Goal: Task Accomplishment & Management: Manage account settings

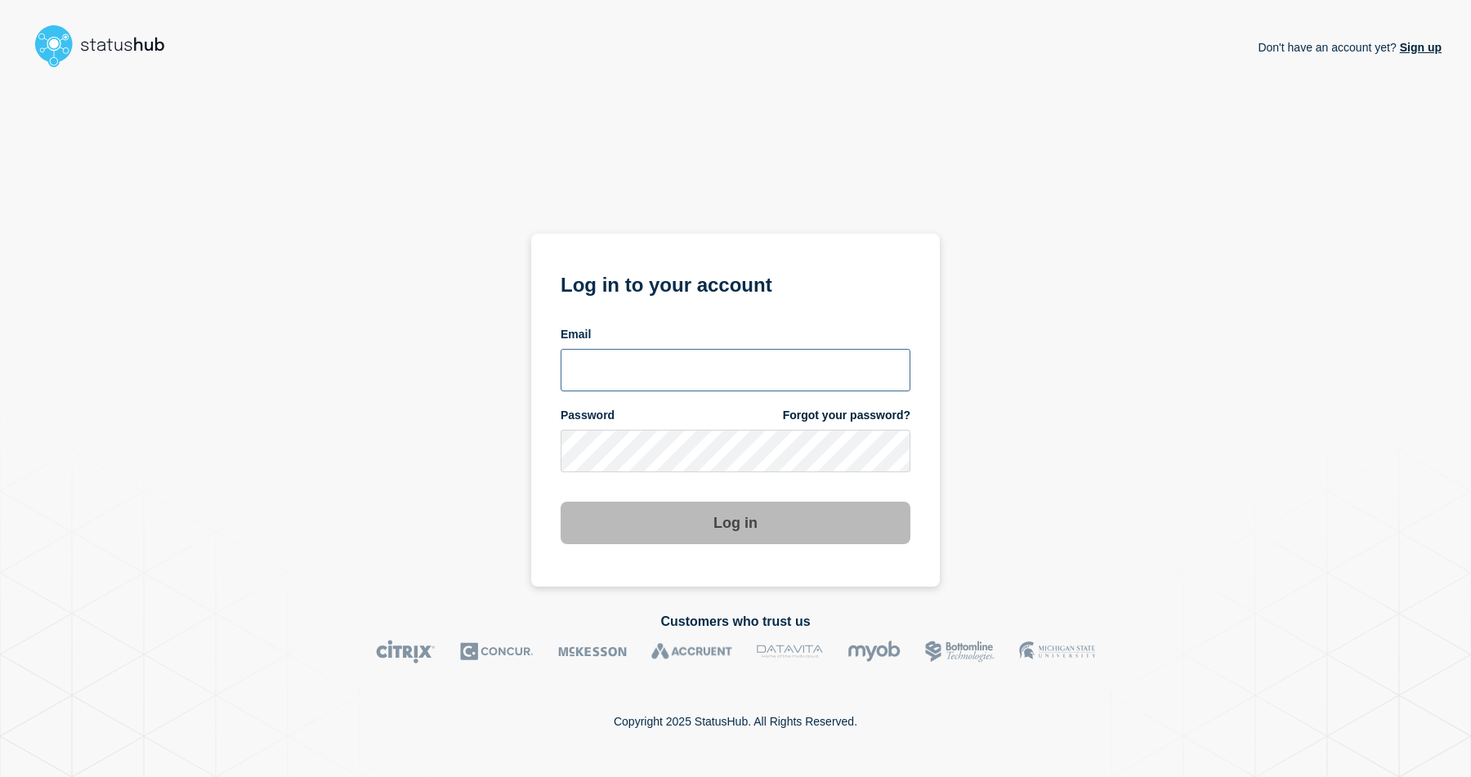
click at [706, 349] on input "email input" at bounding box center [736, 370] width 350 height 42
type input "nedvanroi.bautil@catonetworks.com"
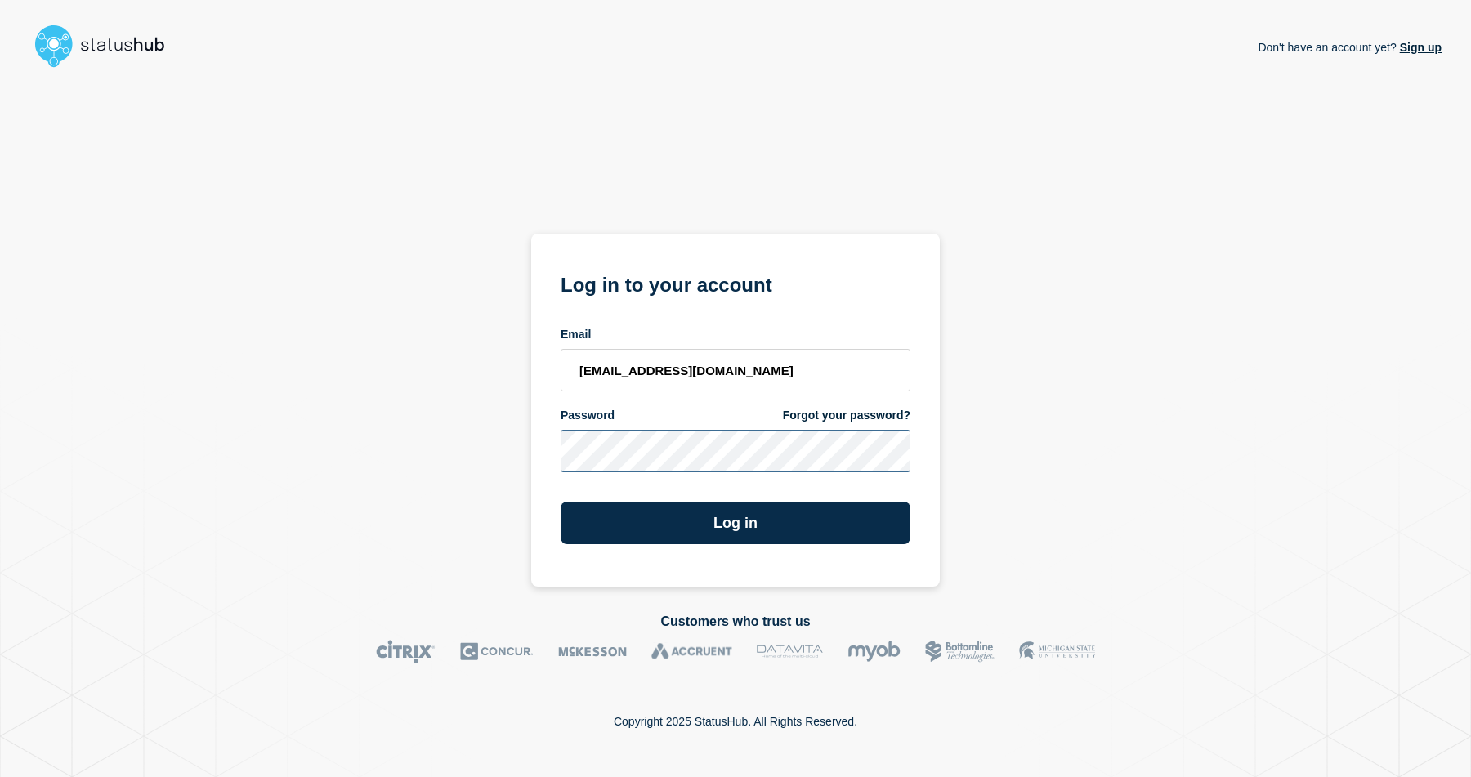
click at [561, 502] on button "Log in" at bounding box center [736, 523] width 350 height 42
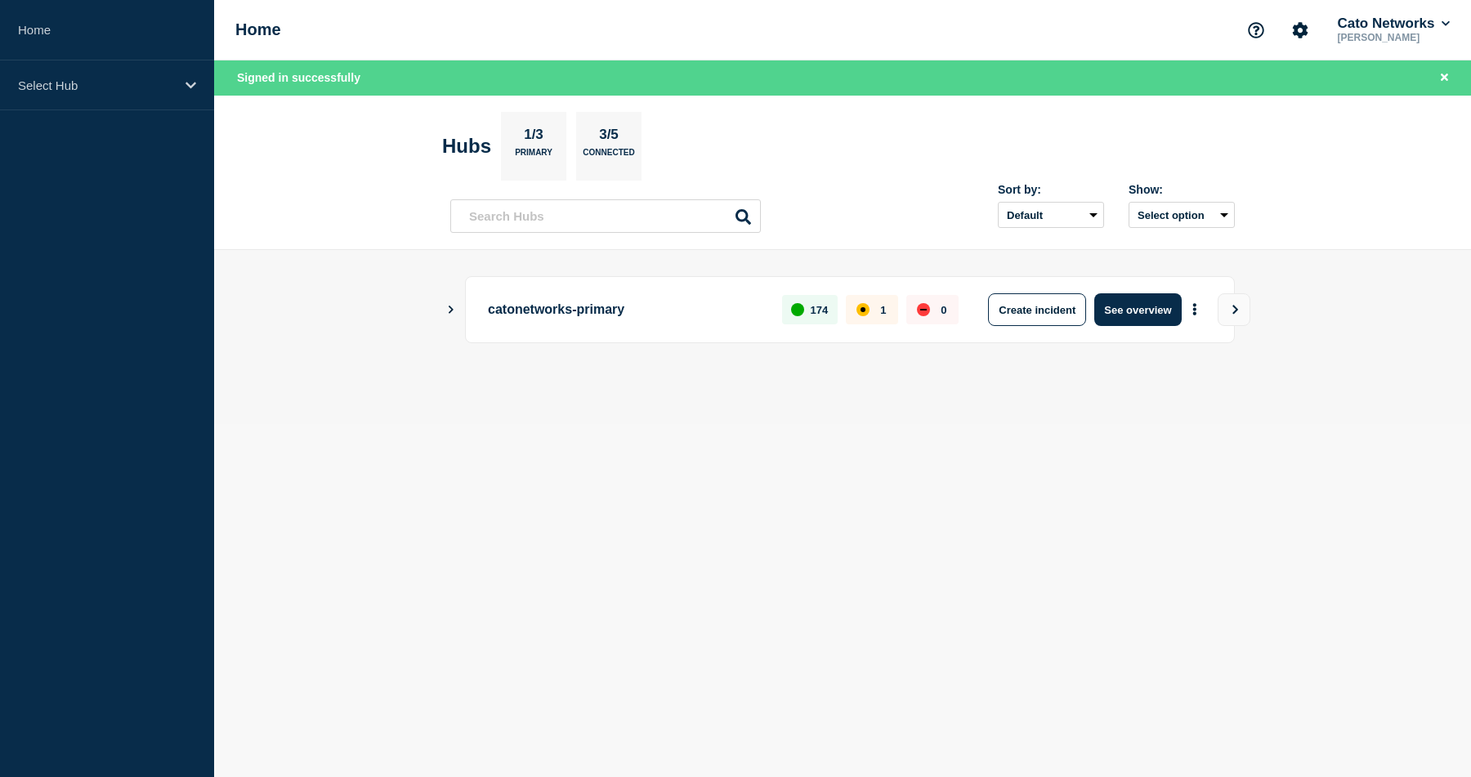
click at [448, 315] on button "Show Connected Hubs" at bounding box center [451, 310] width 8 height 12
click at [533, 318] on p "catonetworks-primary" at bounding box center [625, 309] width 275 height 33
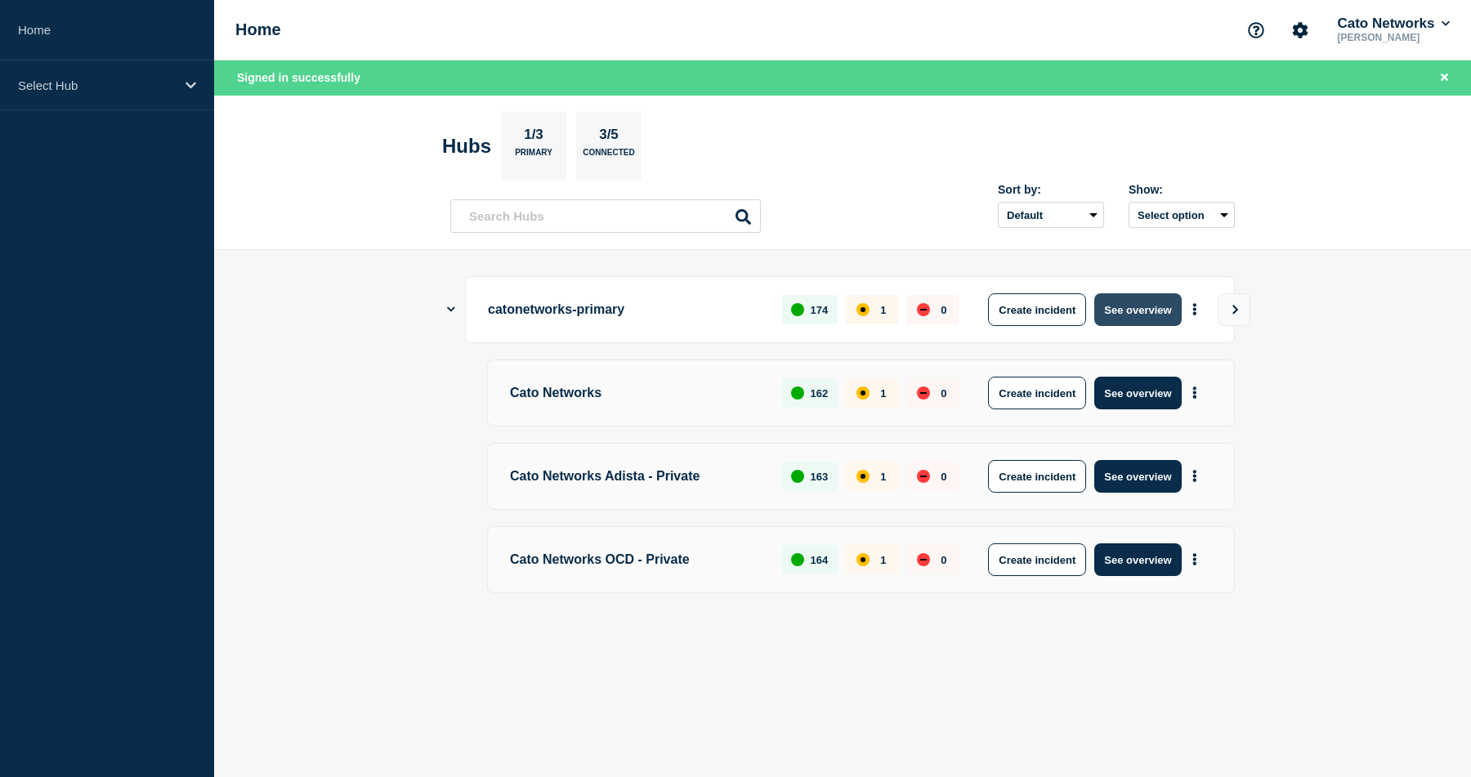
click at [1131, 315] on button "See overview" at bounding box center [1137, 309] width 87 height 33
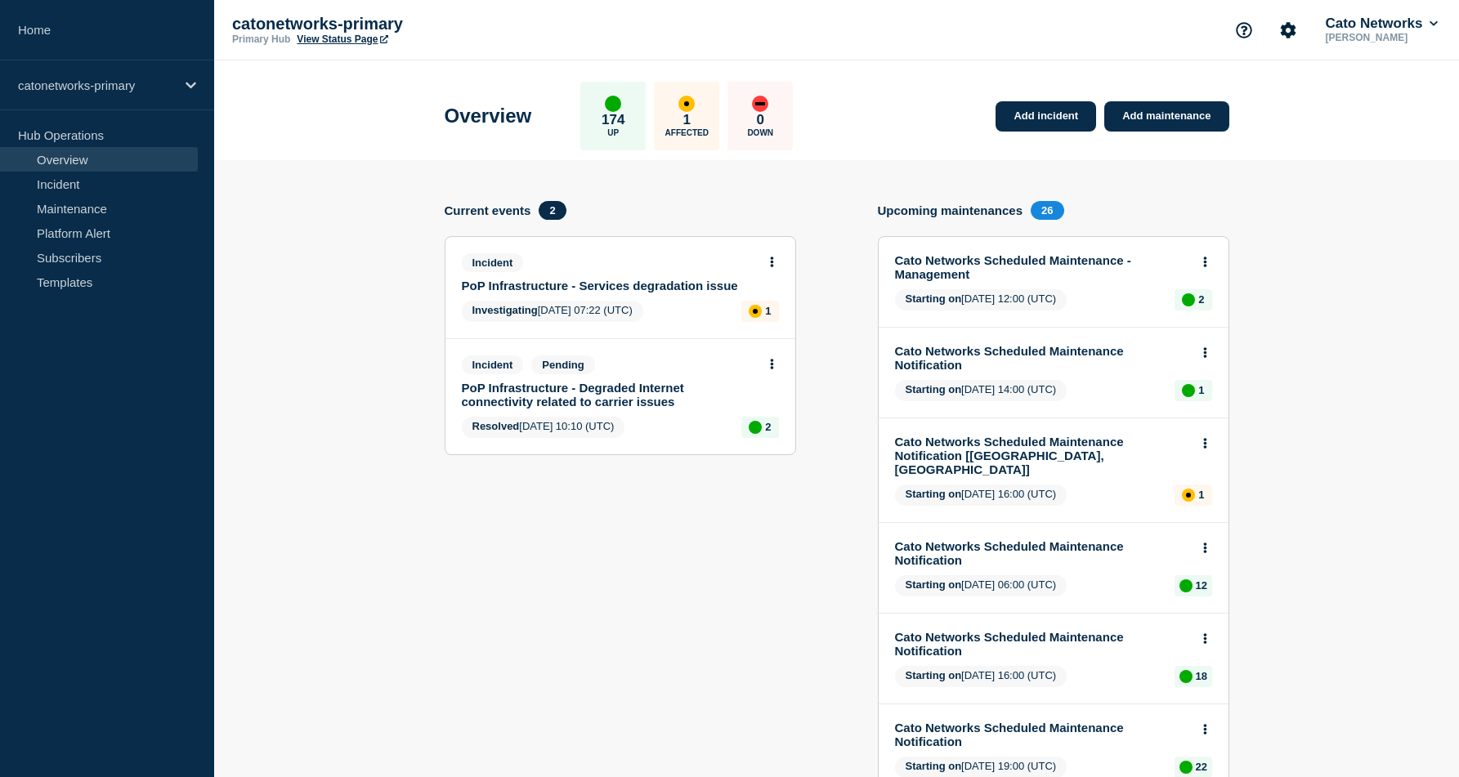
click at [549, 293] on link "PoP Infrastructure - Services degradation issue" at bounding box center [609, 286] width 295 height 14
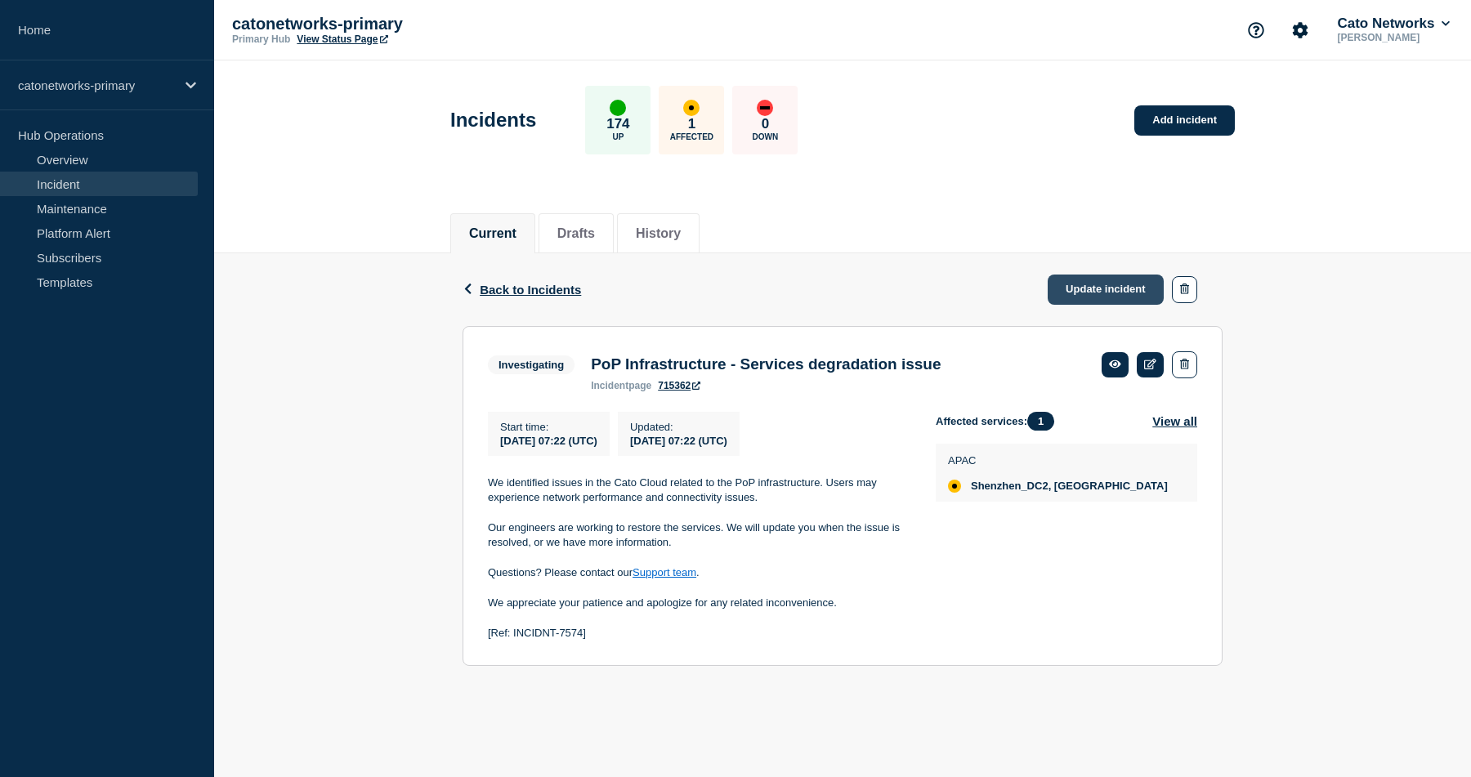
click at [1072, 291] on link "Update incident" at bounding box center [1106, 290] width 116 height 30
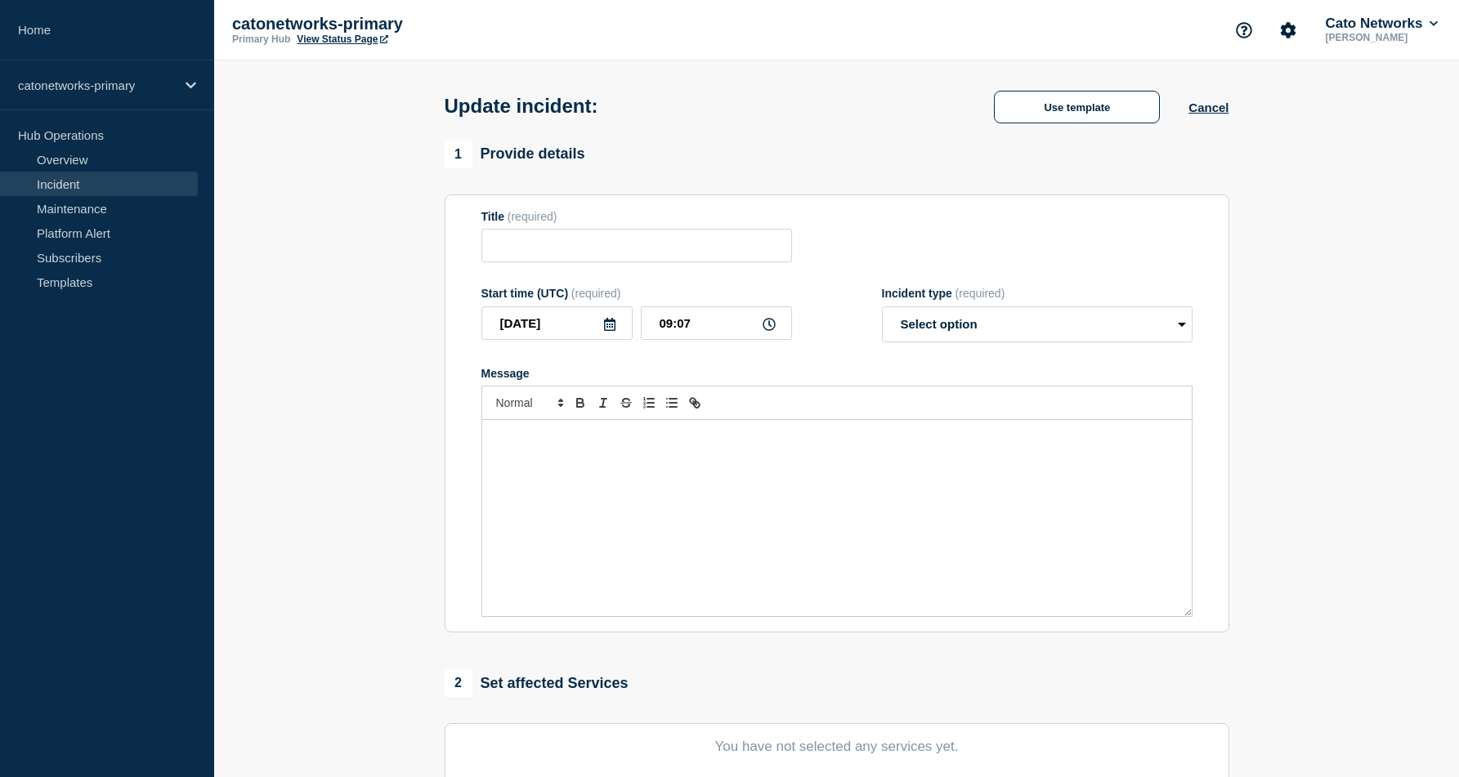
type input "PoP Infrastructure - Services degradation issue"
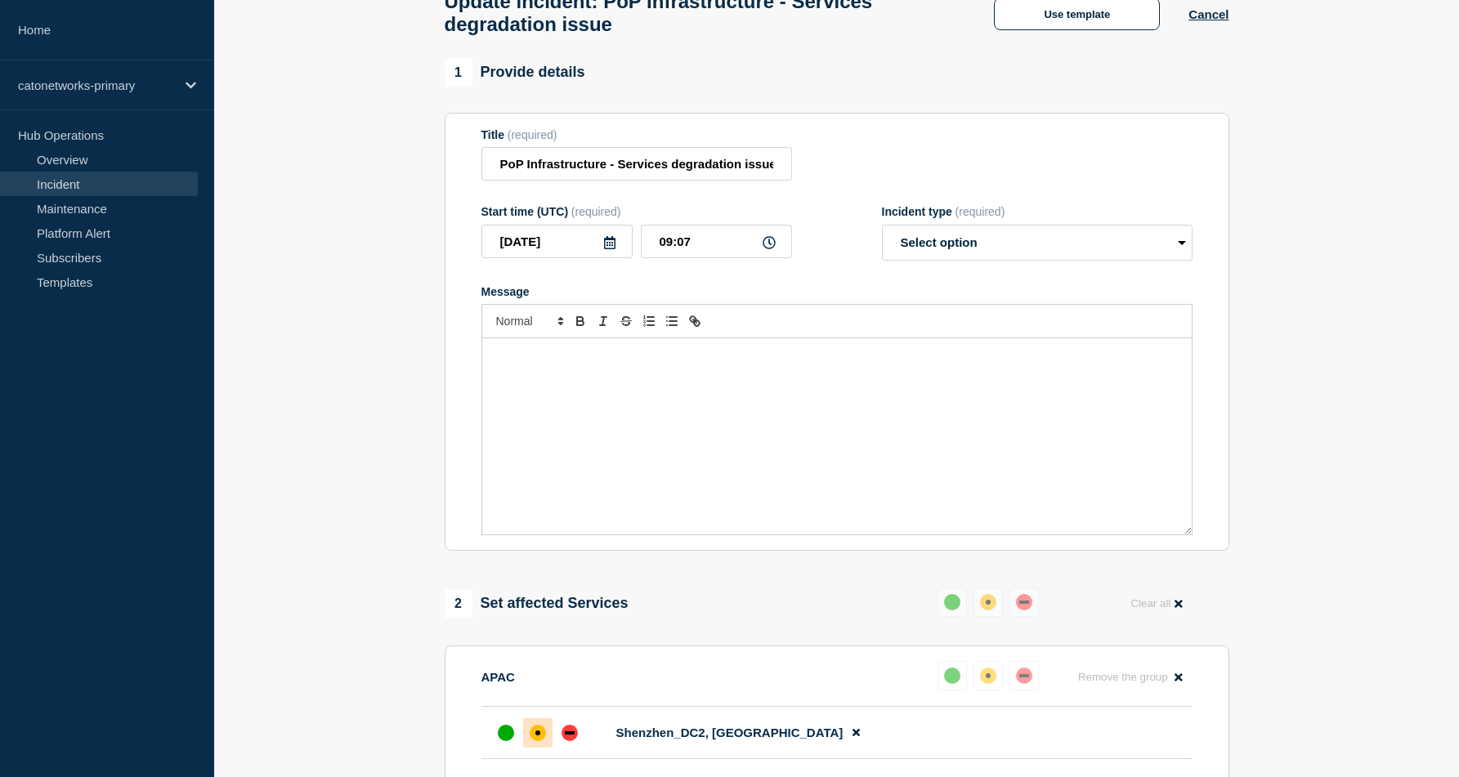
scroll to position [86, 0]
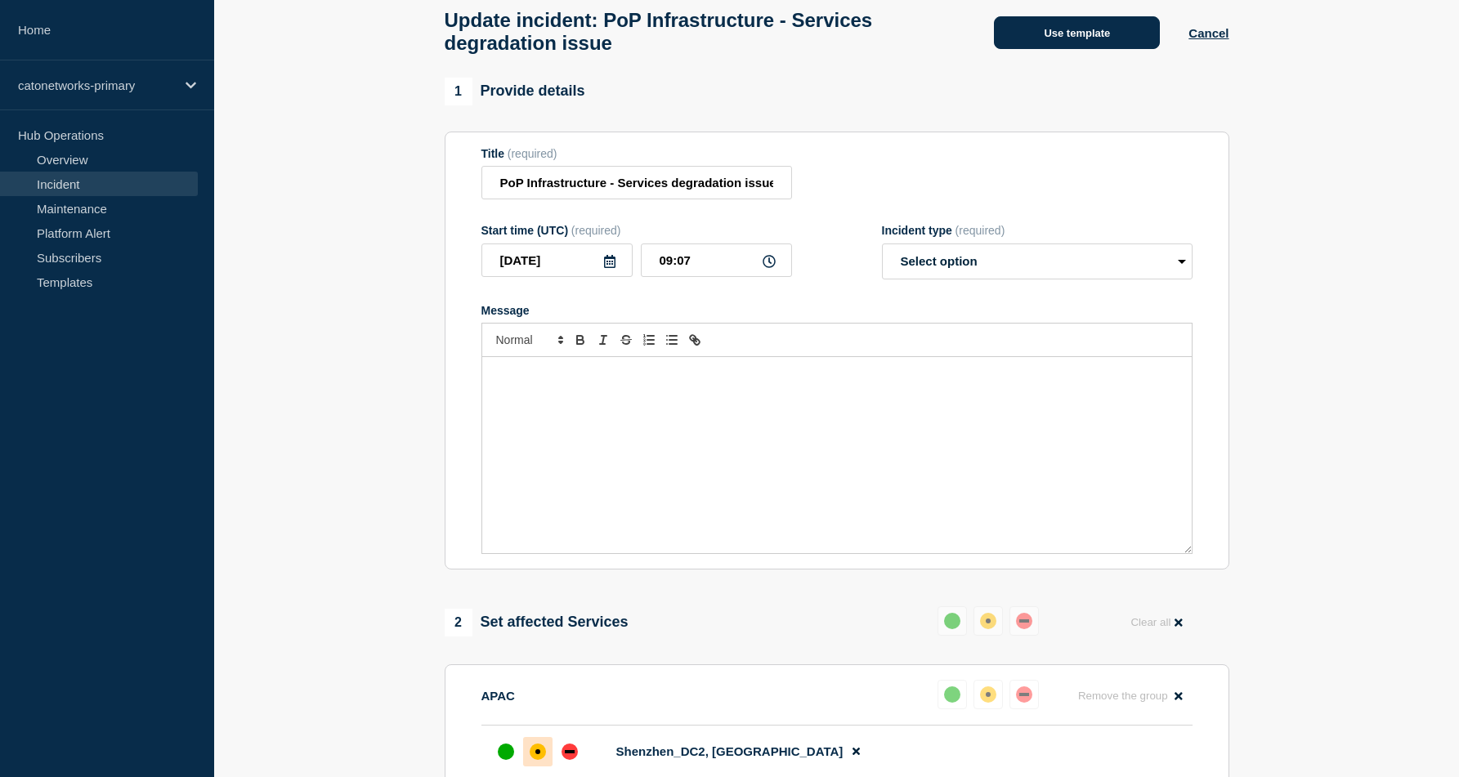
click at [1065, 39] on button "Use template" at bounding box center [1077, 32] width 166 height 33
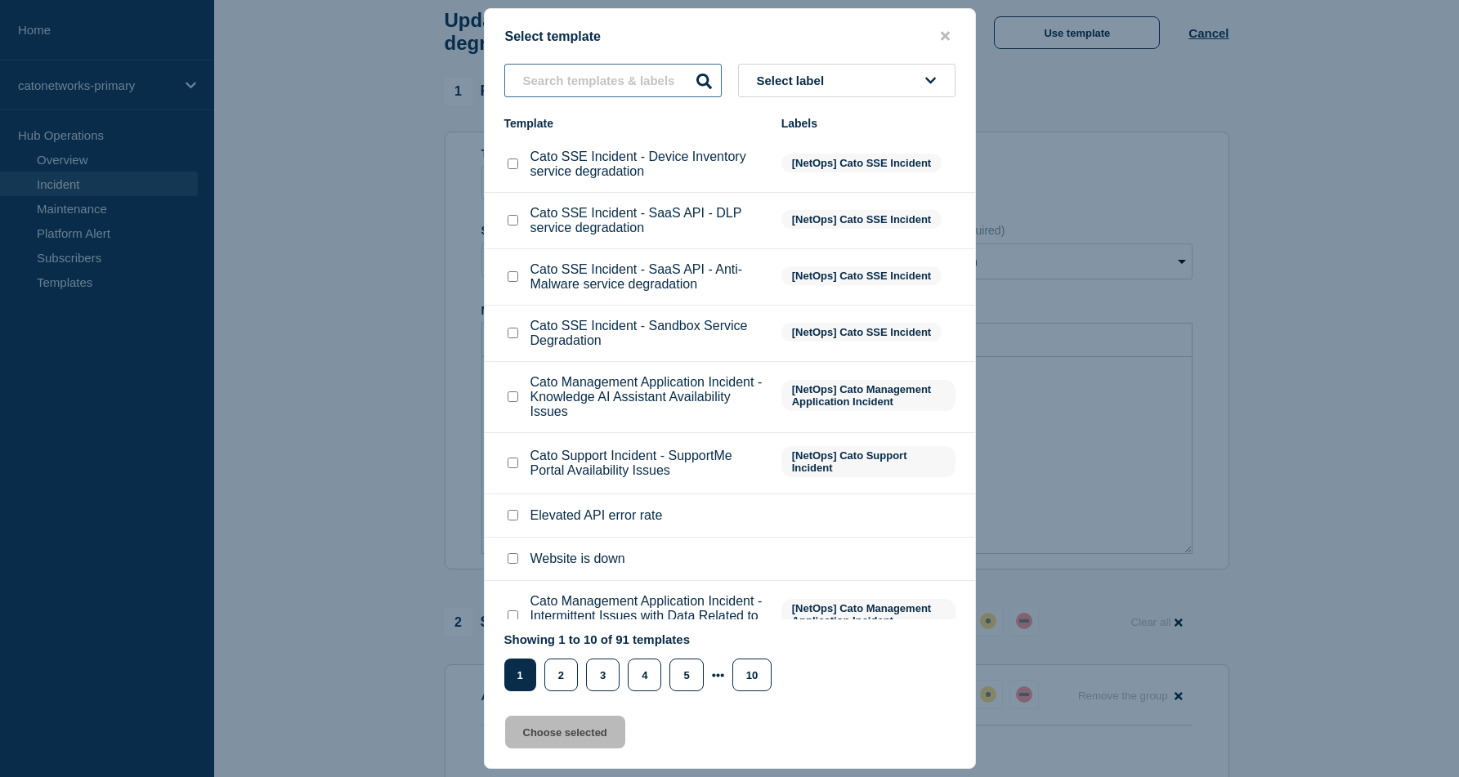
click at [642, 86] on input "text" at bounding box center [612, 81] width 217 height 34
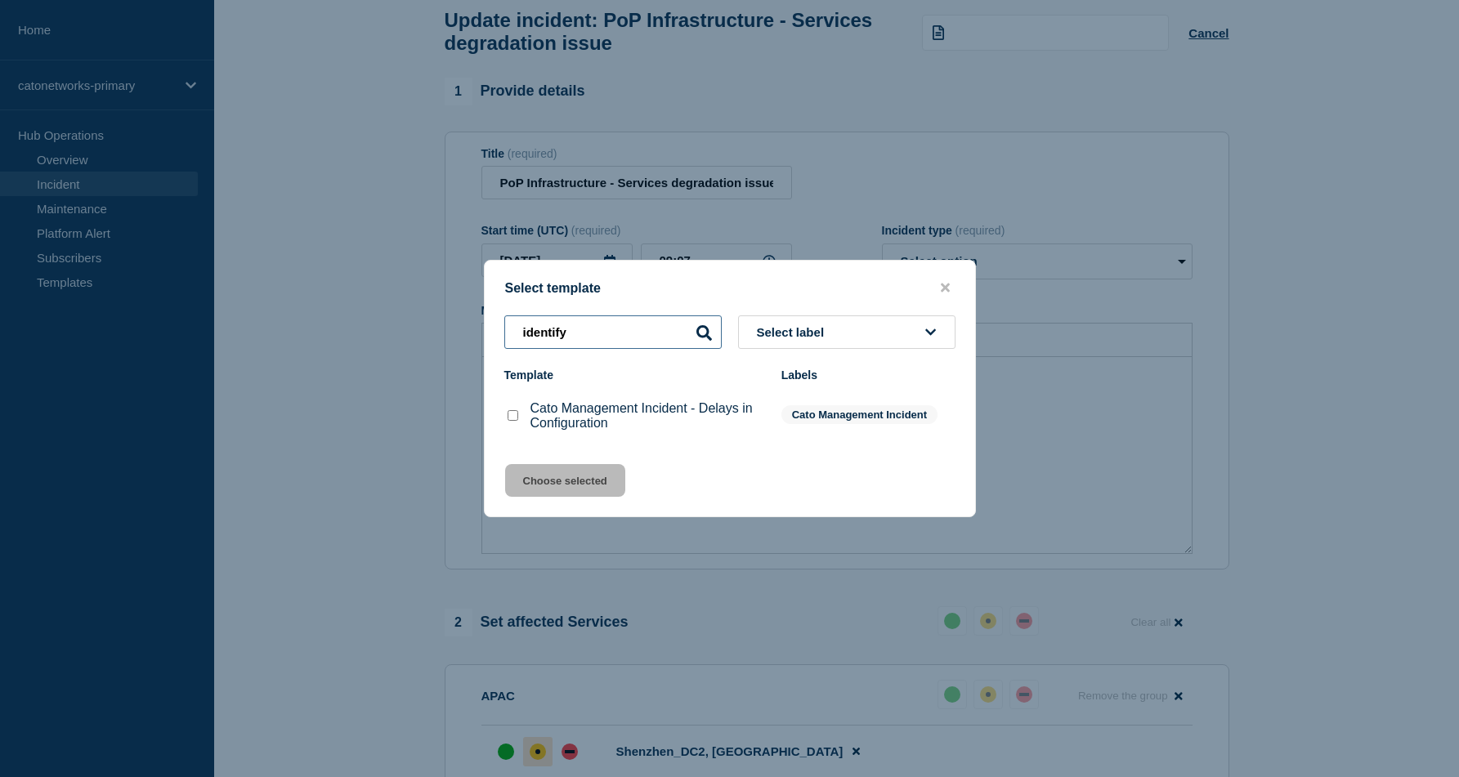
type input "identify"
click at [817, 335] on span "Select label" at bounding box center [794, 332] width 74 height 14
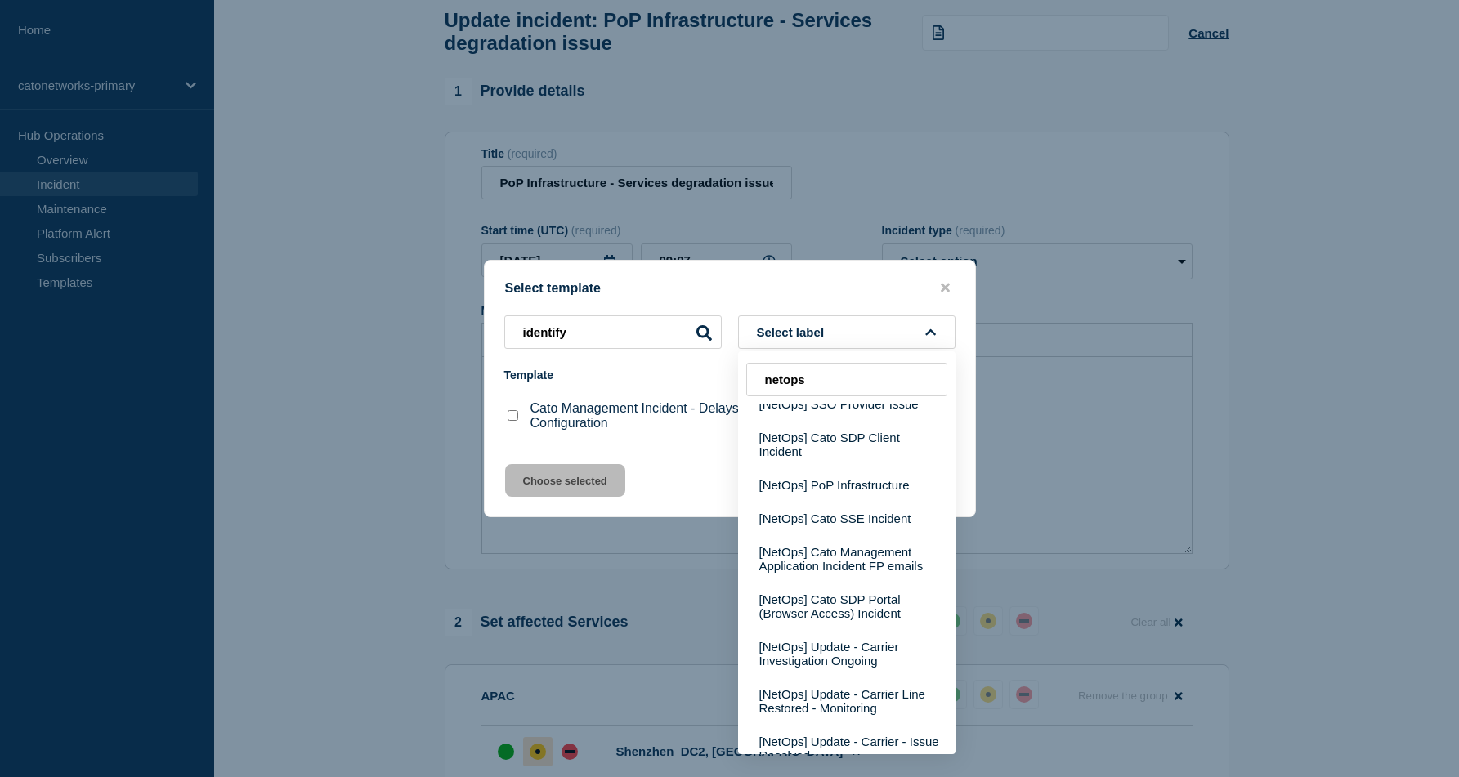
scroll to position [310, 0]
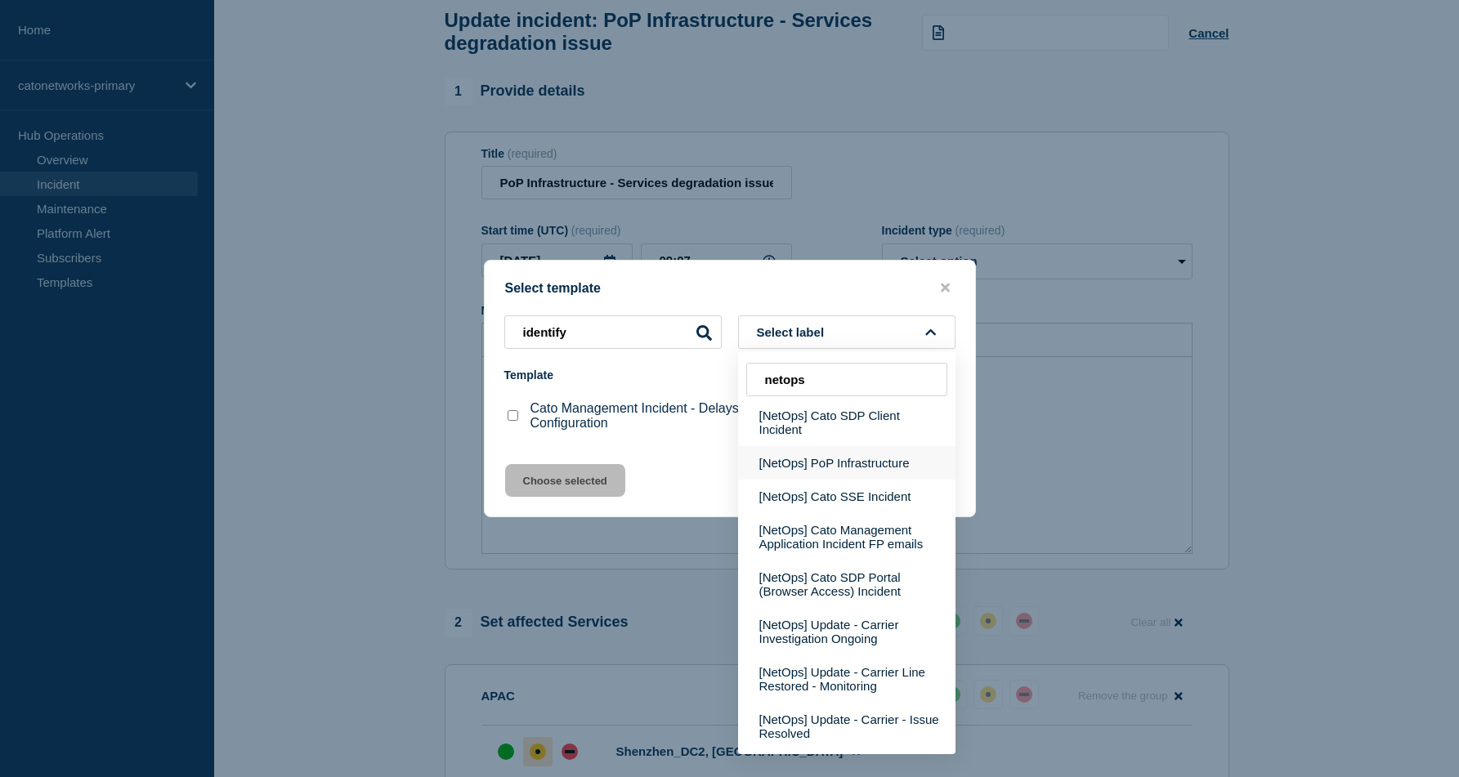
type input "netops"
click at [891, 480] on button "[NetOps] PoP Infrastructure" at bounding box center [846, 463] width 217 height 34
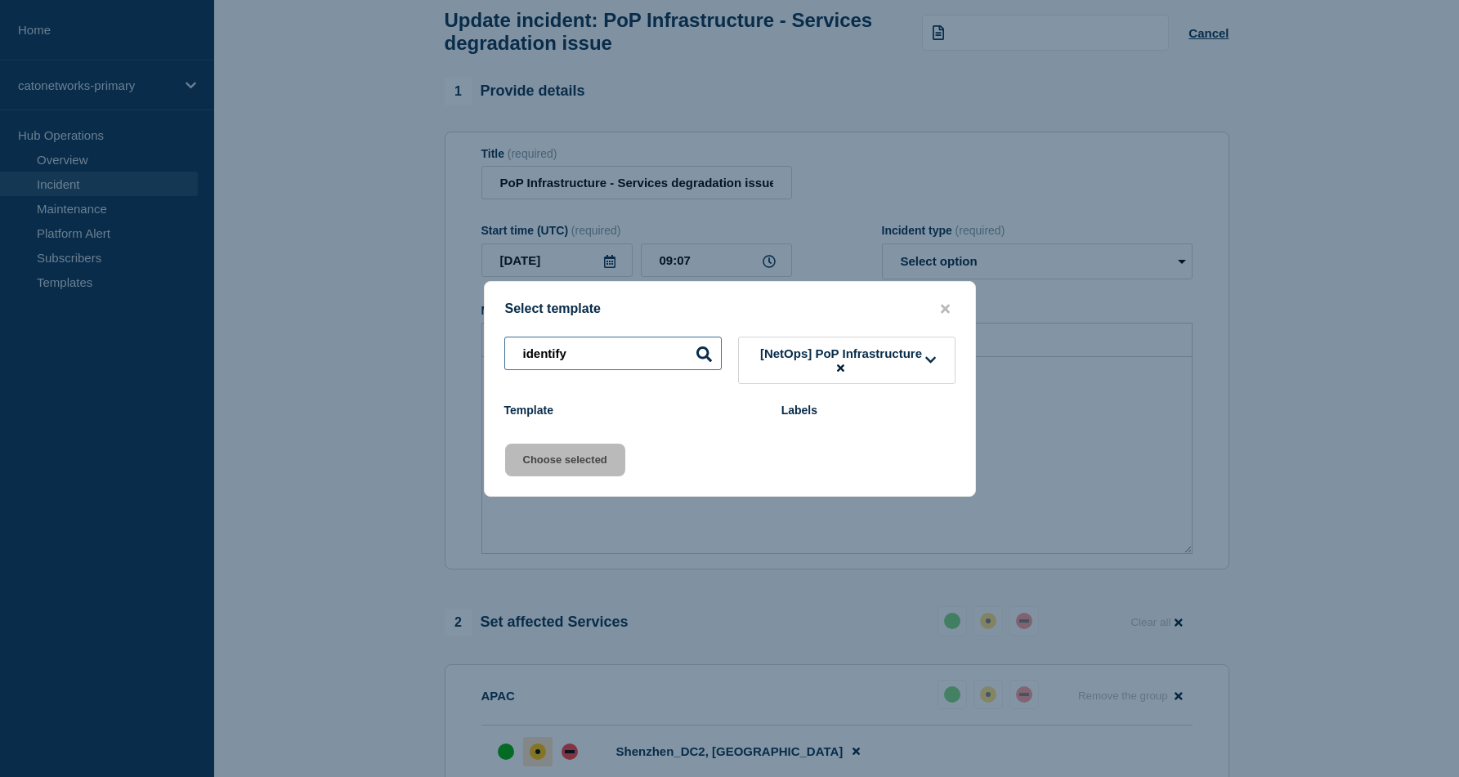
click at [657, 351] on input "identify" at bounding box center [612, 354] width 217 height 34
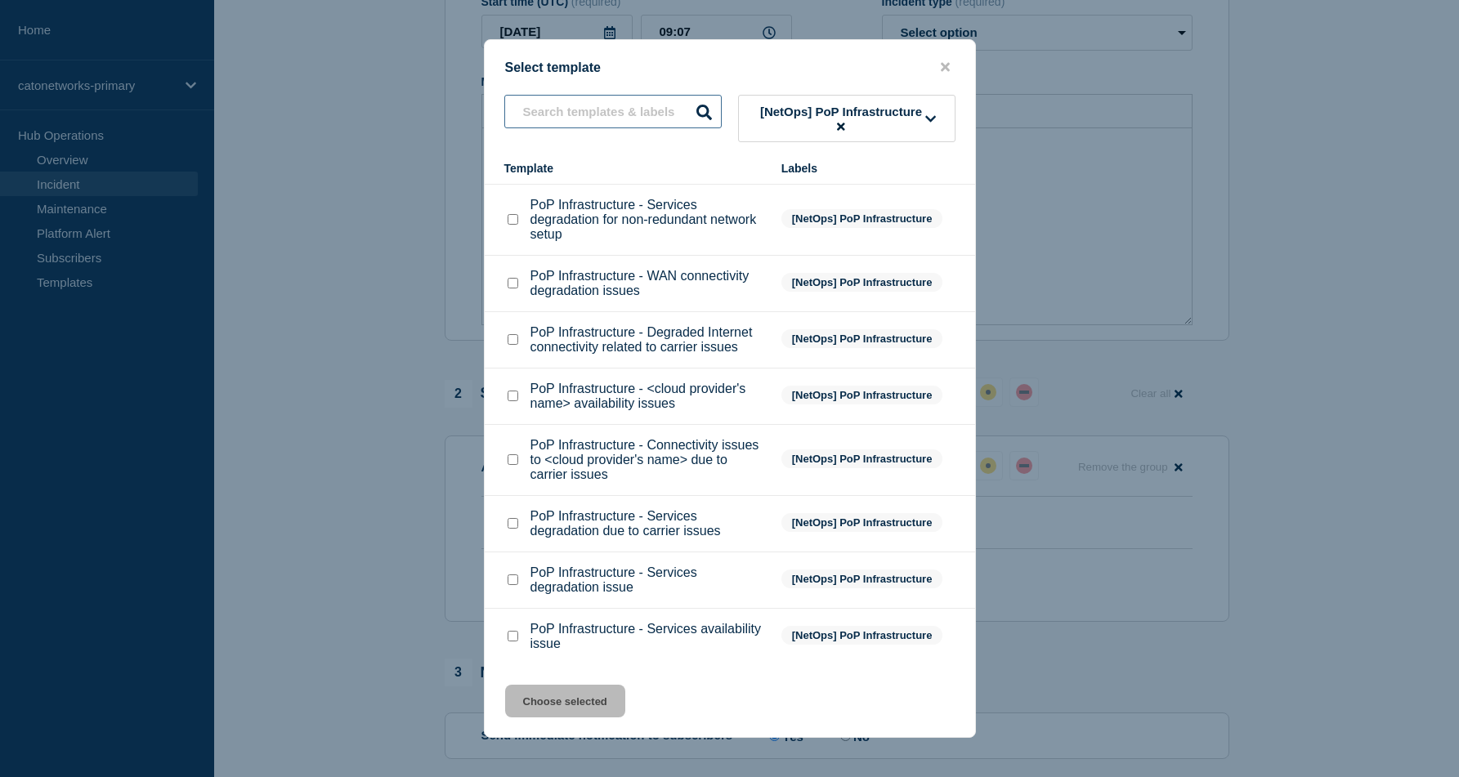
scroll to position [0, 0]
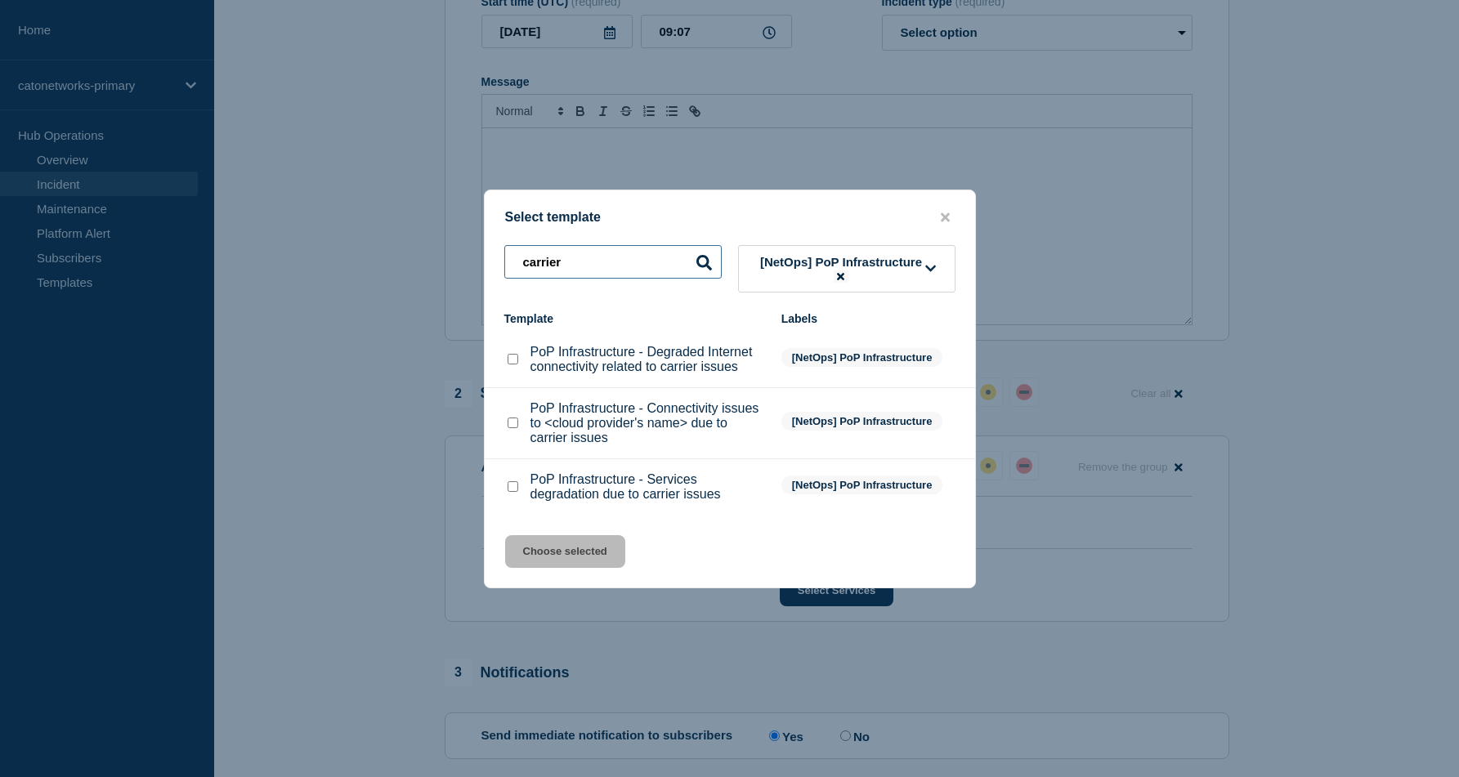
type input "carrier"
click at [839, 271] on icon at bounding box center [840, 276] width 7 height 11
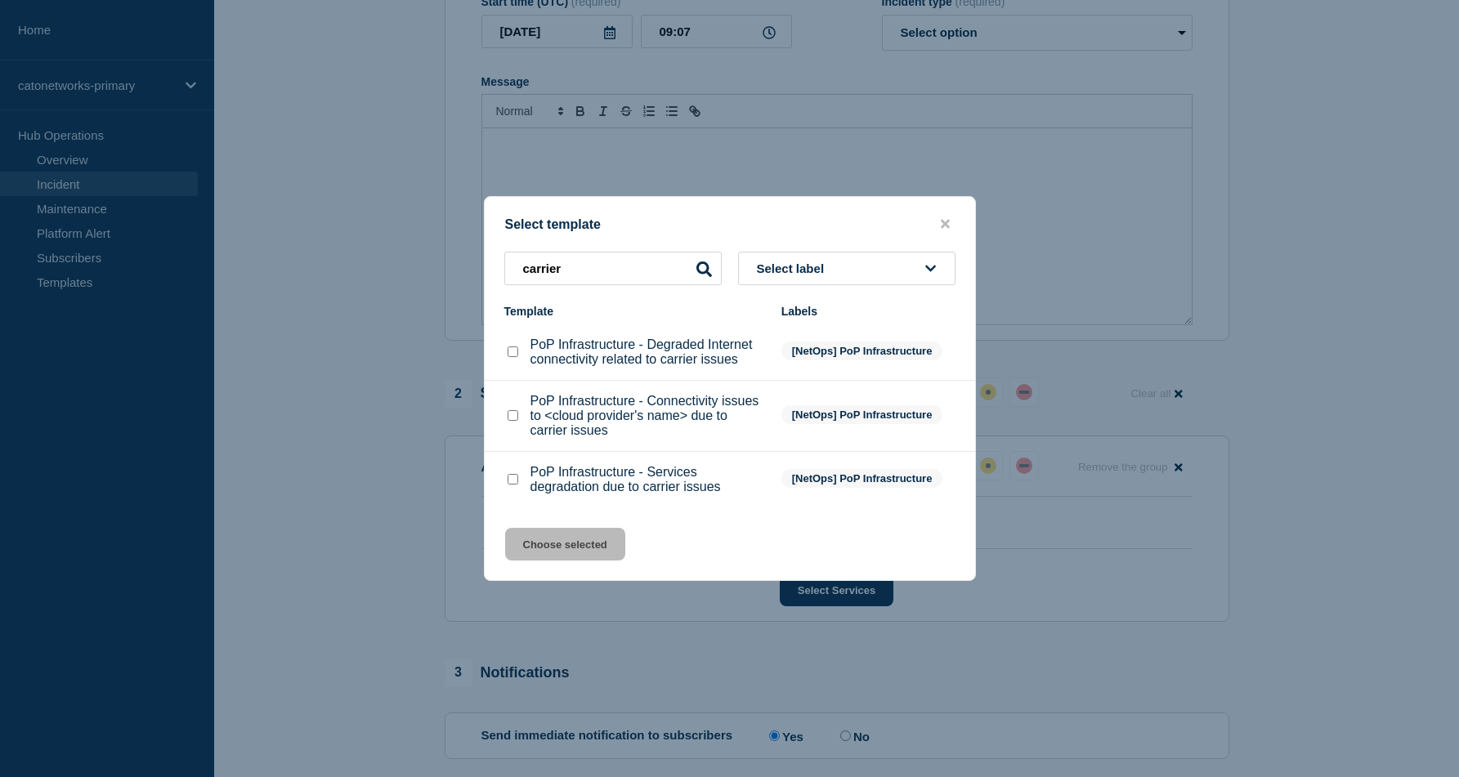
click at [834, 264] on button "Select label" at bounding box center [846, 269] width 217 height 34
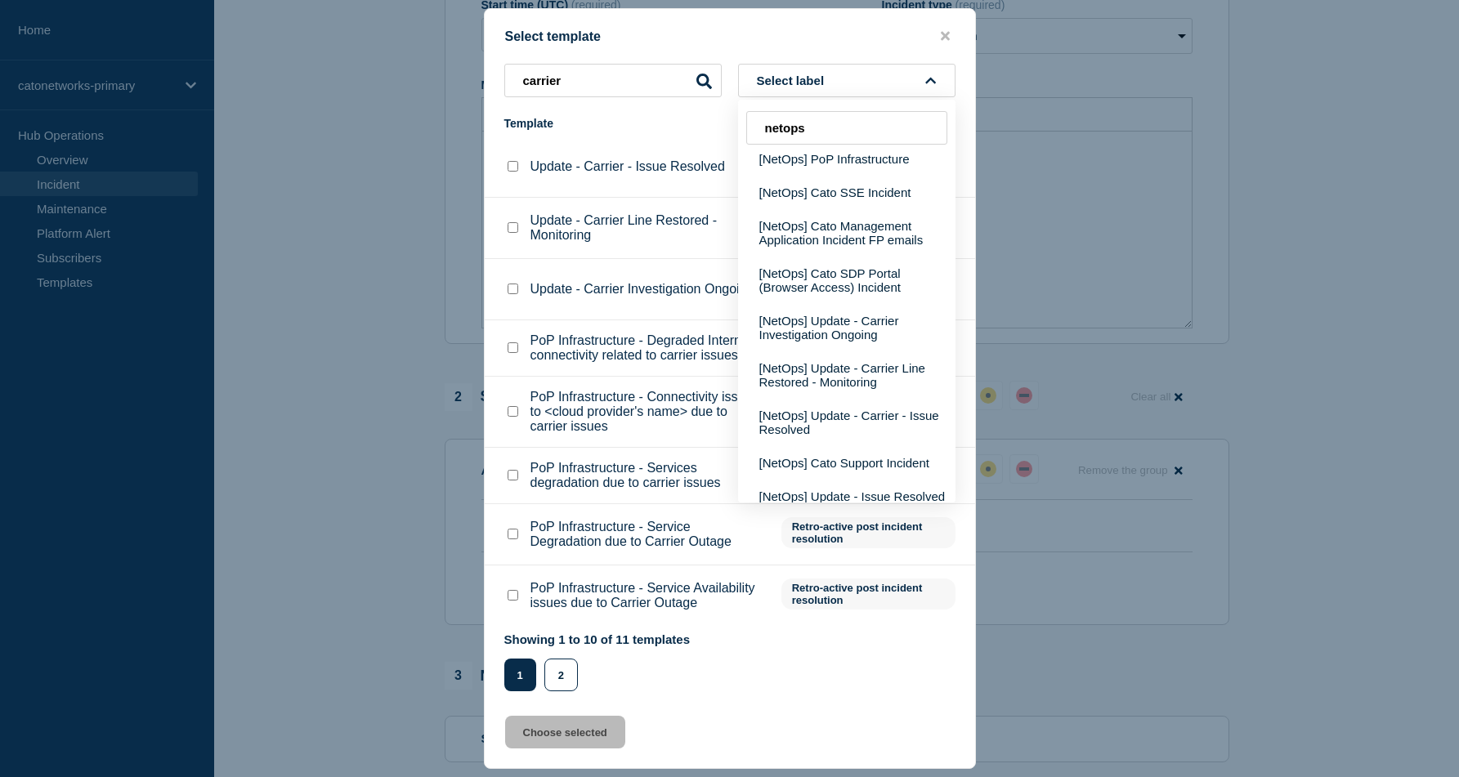
scroll to position [365, 0]
type input "netops"
click at [884, 349] on button "[NetOps] Update - Carrier Investigation Ongoing" at bounding box center [846, 325] width 217 height 47
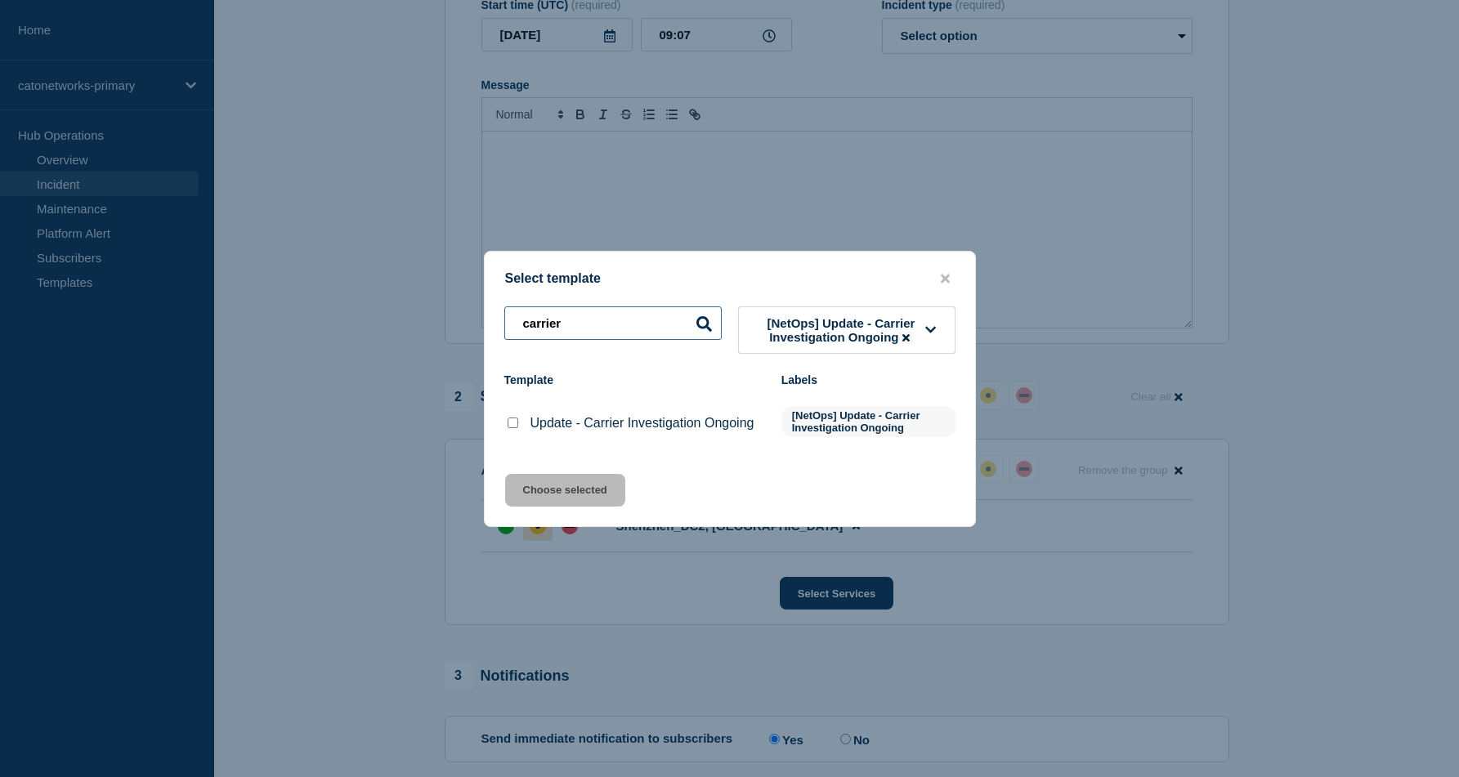
drag, startPoint x: 680, startPoint y: 320, endPoint x: 480, endPoint y: 316, distance: 200.3
click at [481, 315] on div "Select template carrier [NetOps] Update - Carrier Investigation Ongoing Templat…" at bounding box center [729, 388] width 1459 height 777
click at [517, 428] on input "Update - Carrier Investigation Ongoing checkbox" at bounding box center [513, 423] width 11 height 11
checkbox input "true"
click at [594, 506] on button "Choose selected" at bounding box center [565, 490] width 120 height 33
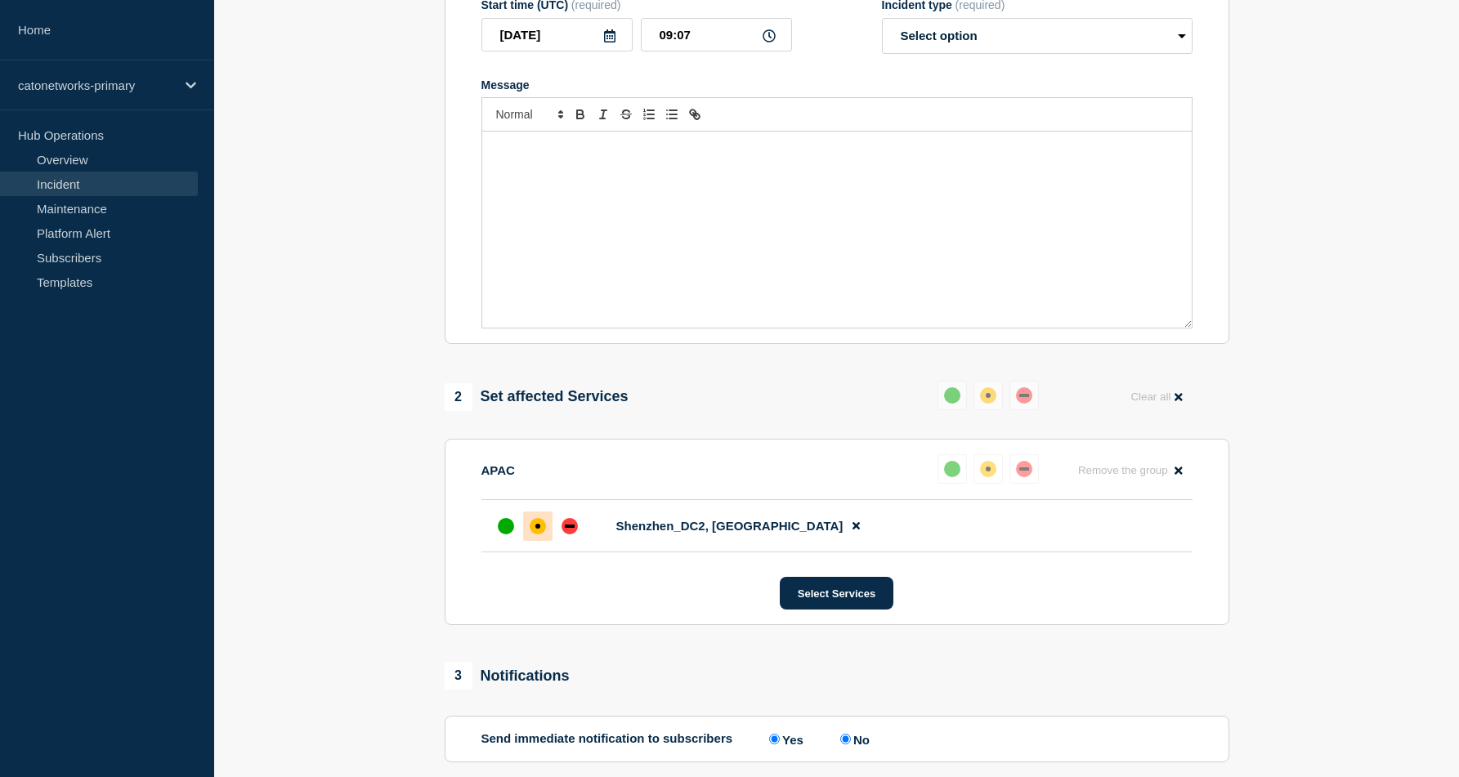
select select "investigating"
radio input "false"
radio input "true"
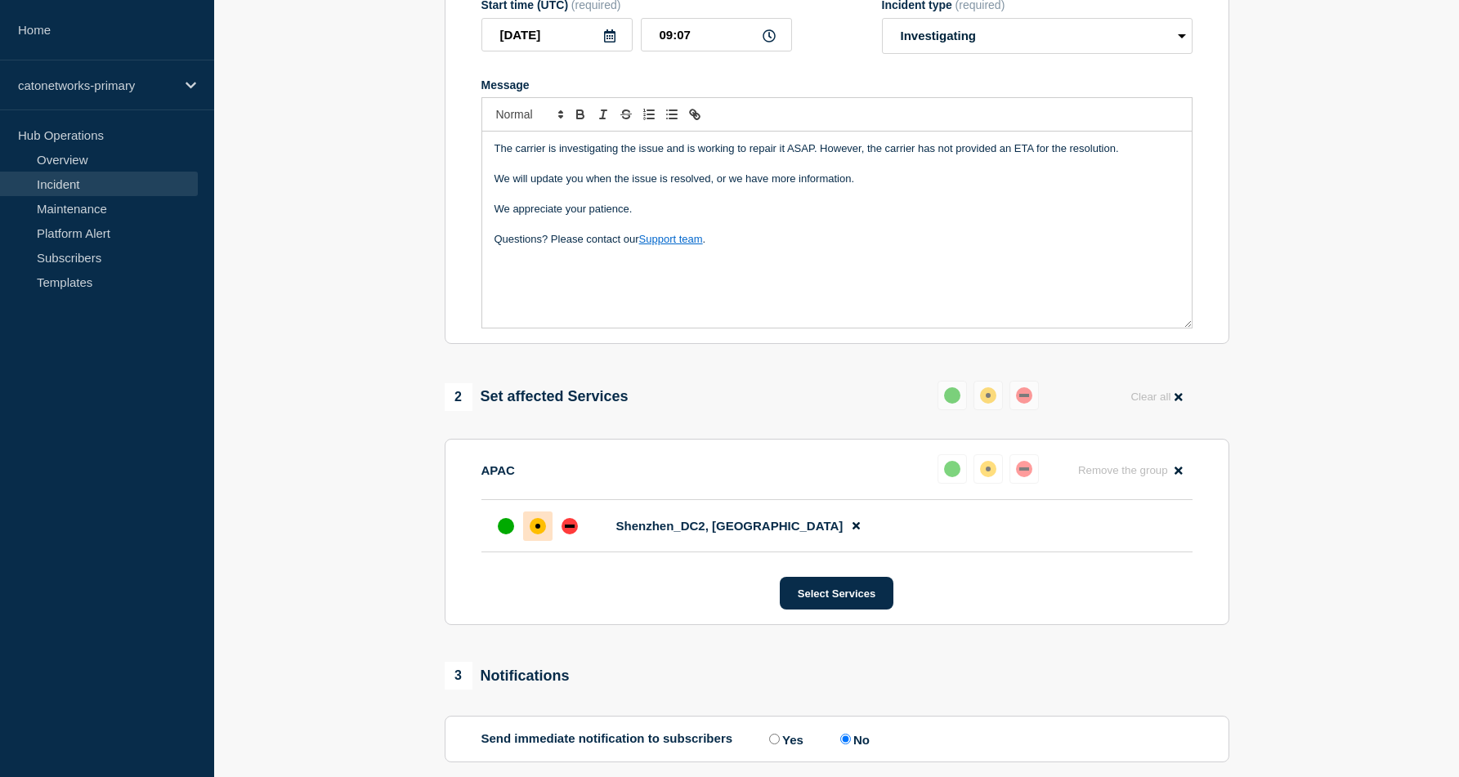
click at [566, 293] on div "The carrier is investigating the issue and is working to repair it ASAP. Howeve…" at bounding box center [836, 230] width 709 height 196
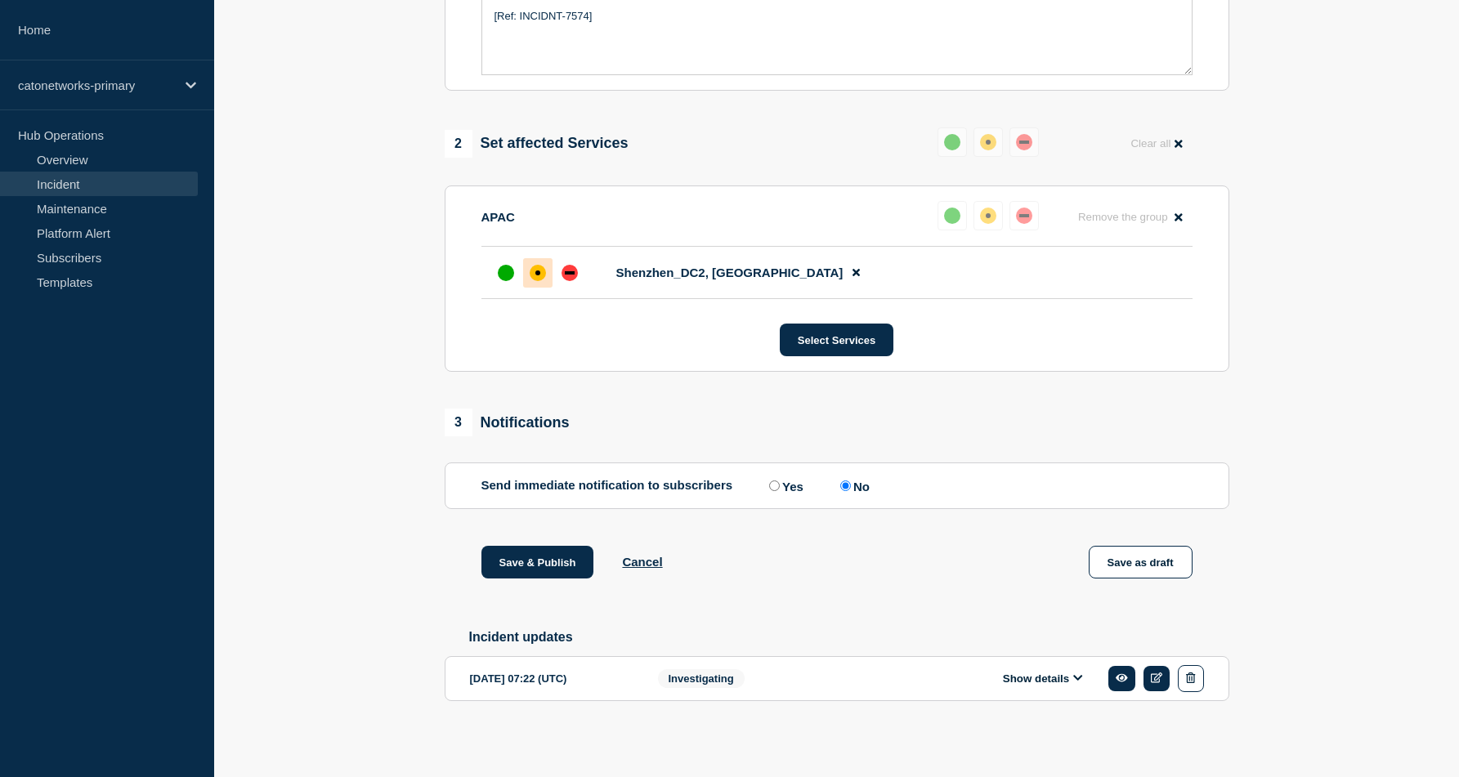
scroll to position [599, 0]
click at [1079, 678] on icon at bounding box center [1078, 678] width 10 height 11
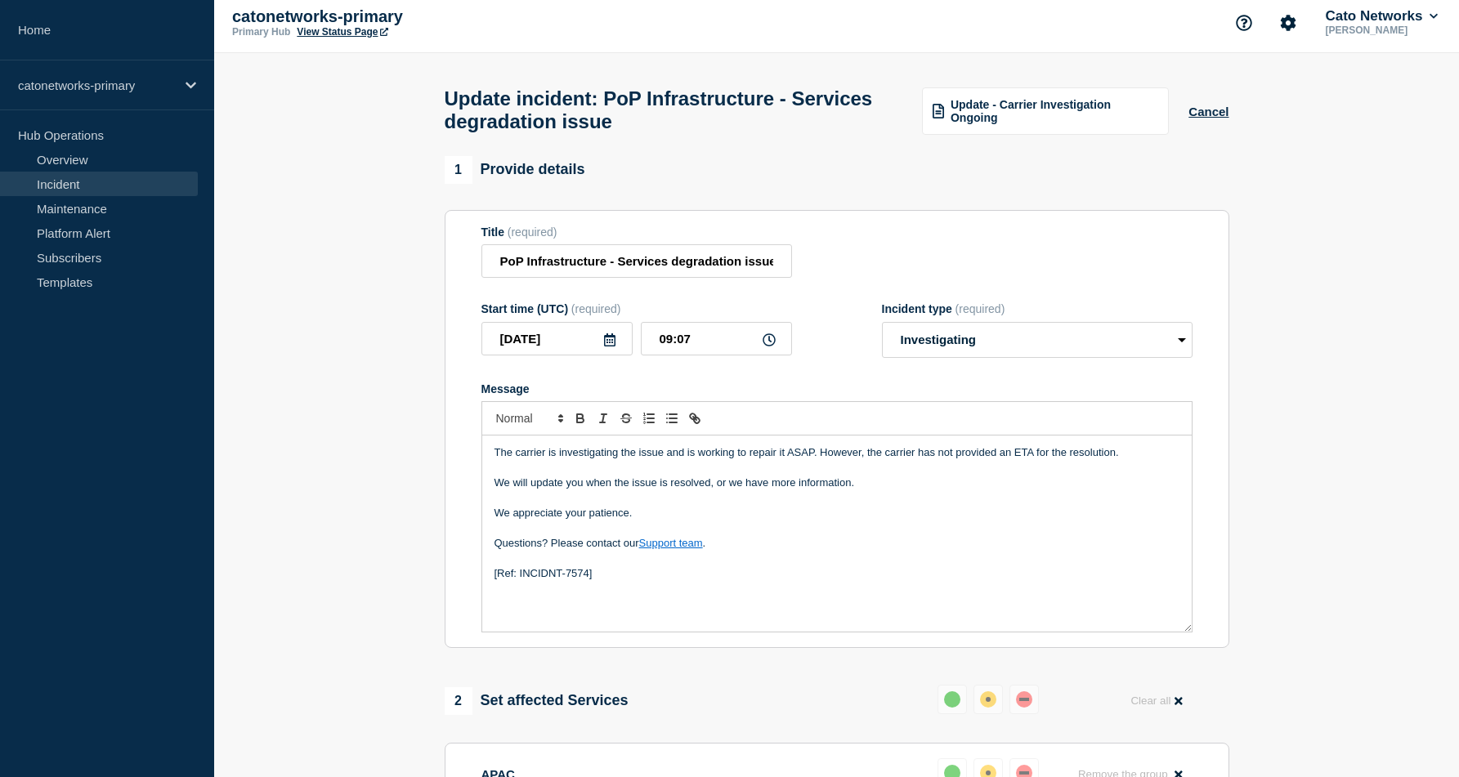
scroll to position [0, 0]
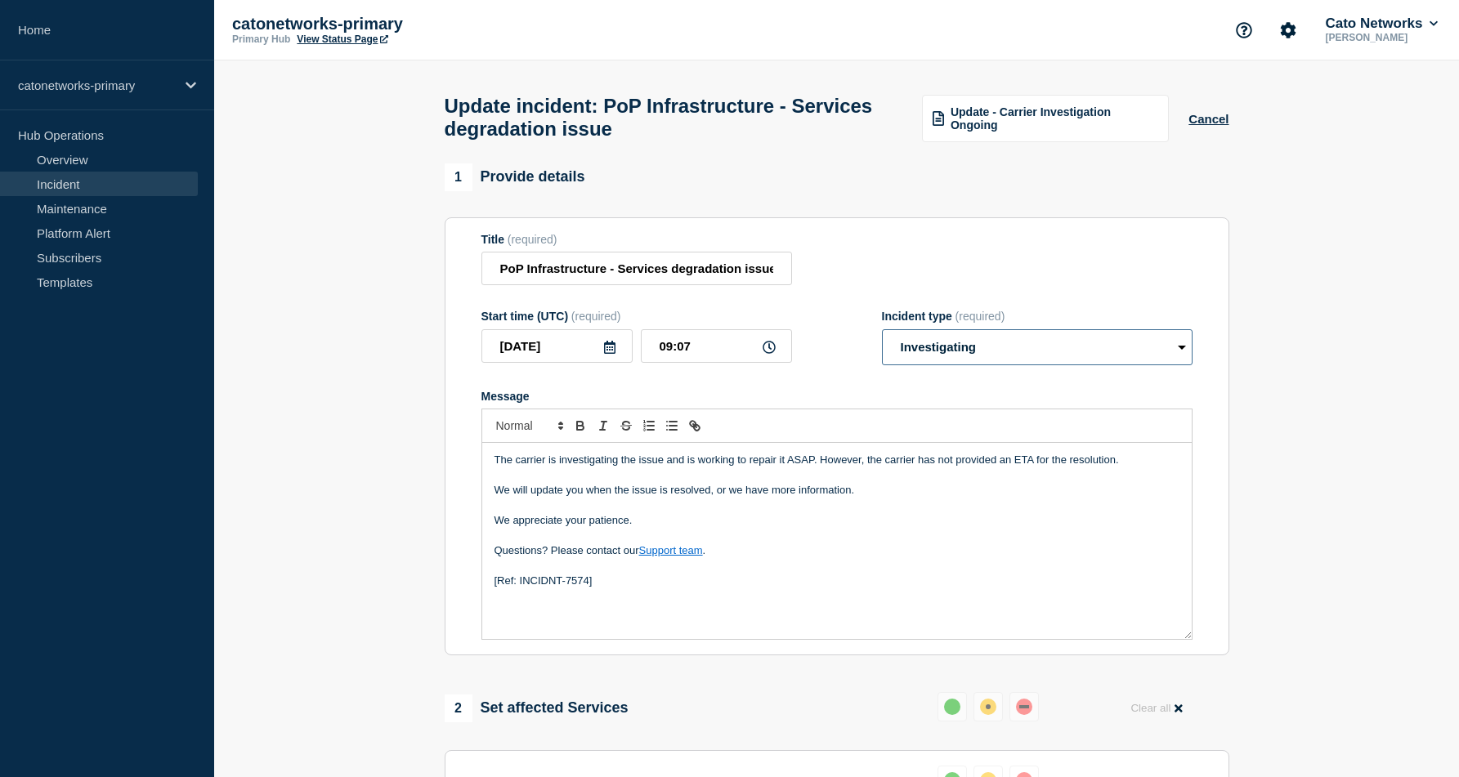
click at [1147, 365] on select "Select option Investigating Identified Monitoring Resolved" at bounding box center [1037, 347] width 311 height 36
select select "identified"
click at [882, 345] on select "Select option Investigating Identified Monitoring Resolved" at bounding box center [1037, 347] width 311 height 36
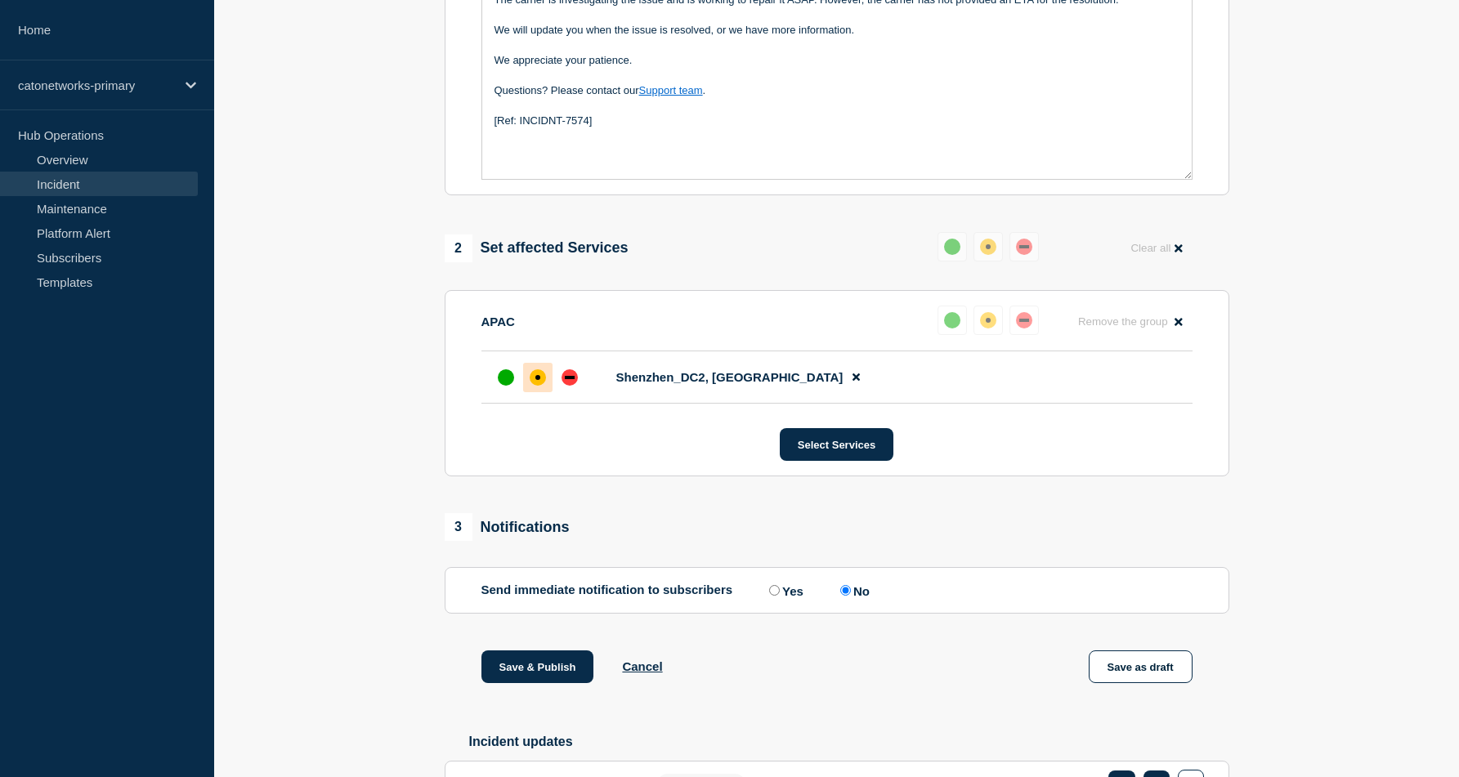
scroll to position [468, 0]
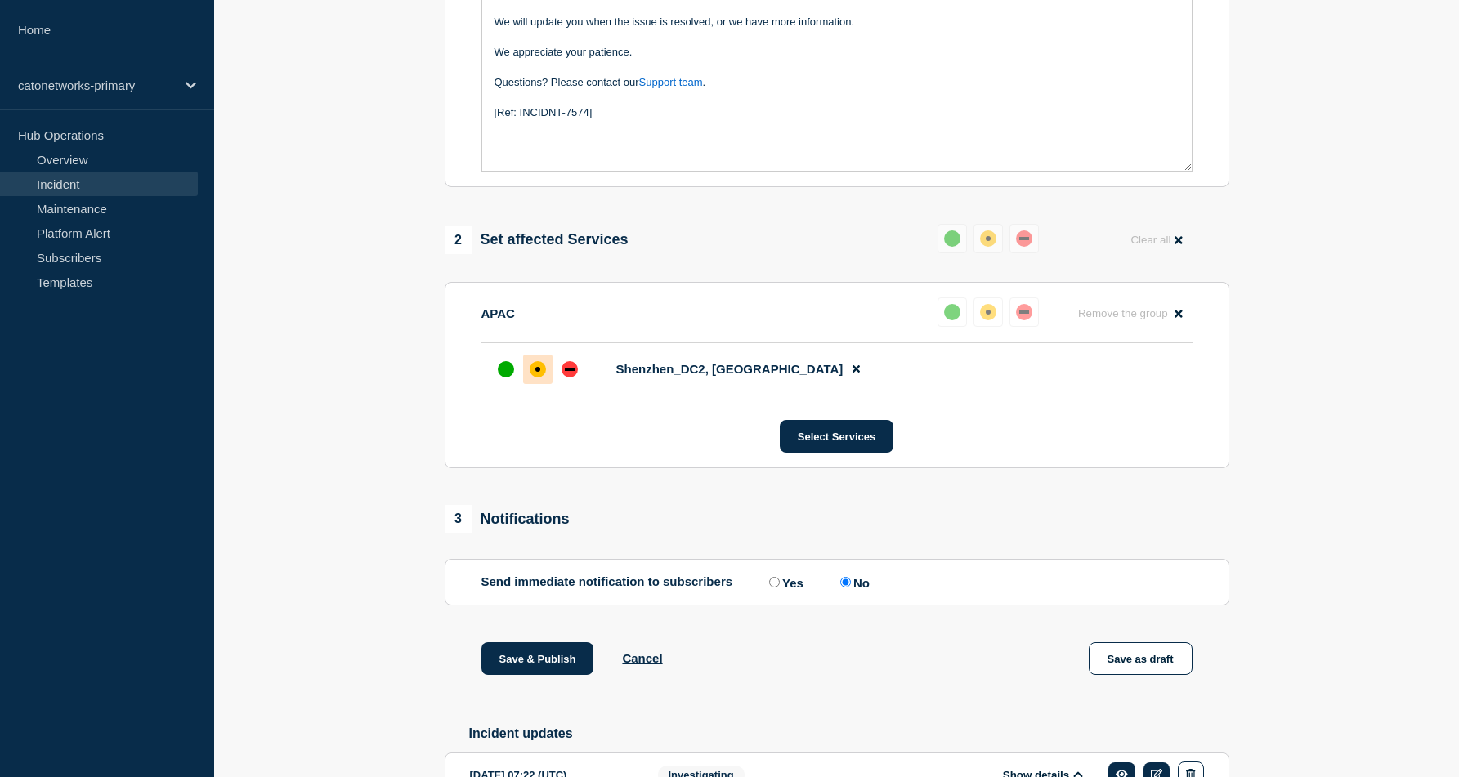
click at [772, 588] on input "Yes" at bounding box center [774, 582] width 11 height 11
radio input "true"
radio input "false"
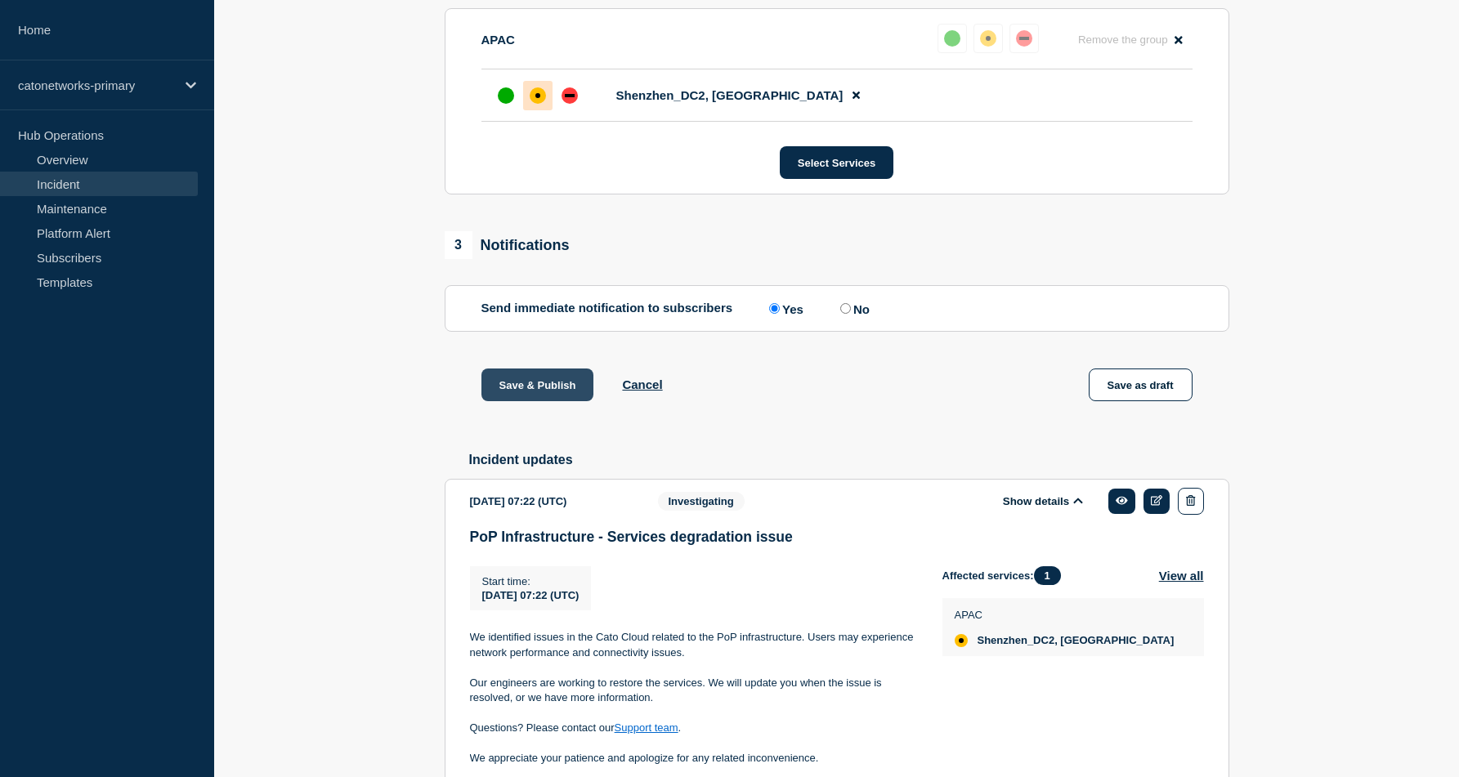
scroll to position [753, 0]
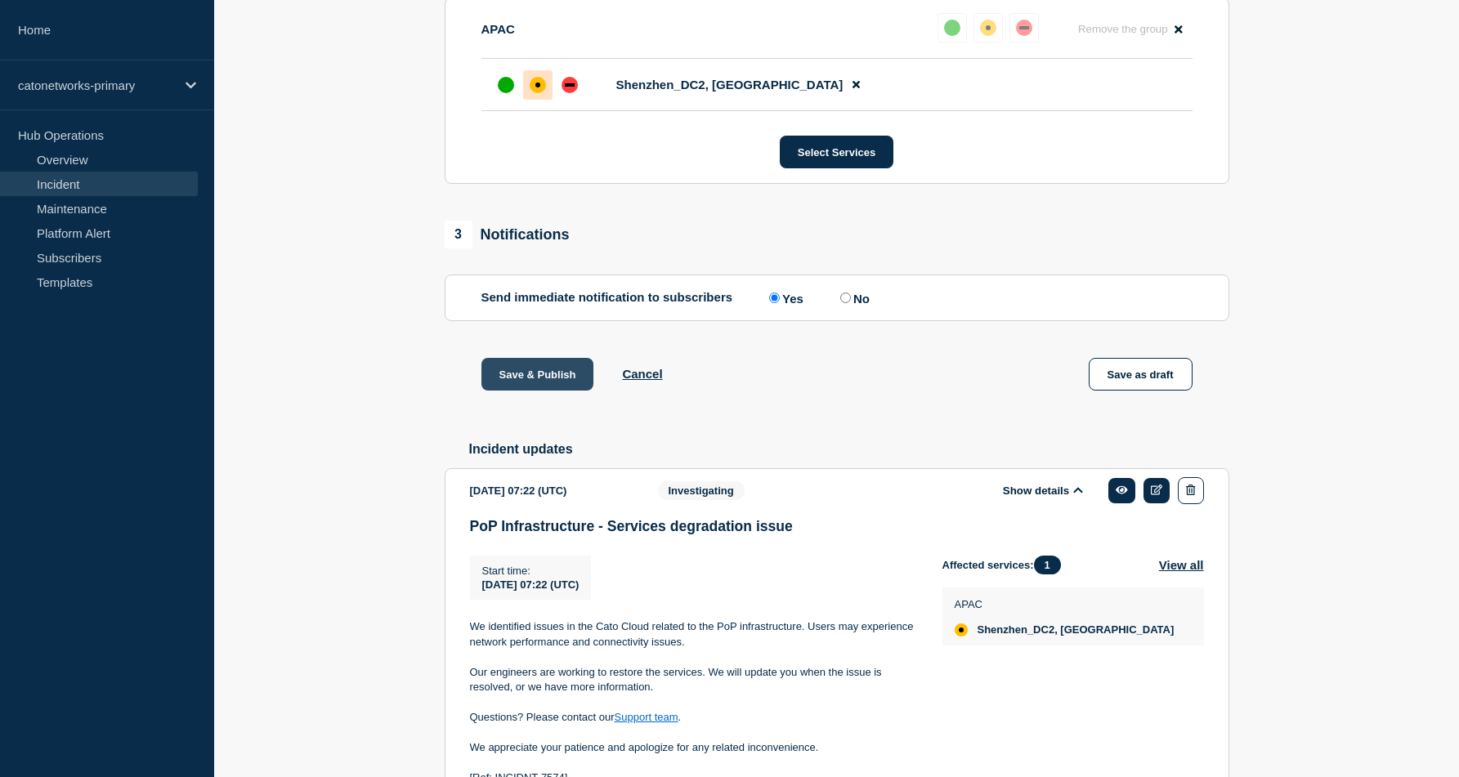
click at [512, 391] on button "Save & Publish" at bounding box center [537, 374] width 113 height 33
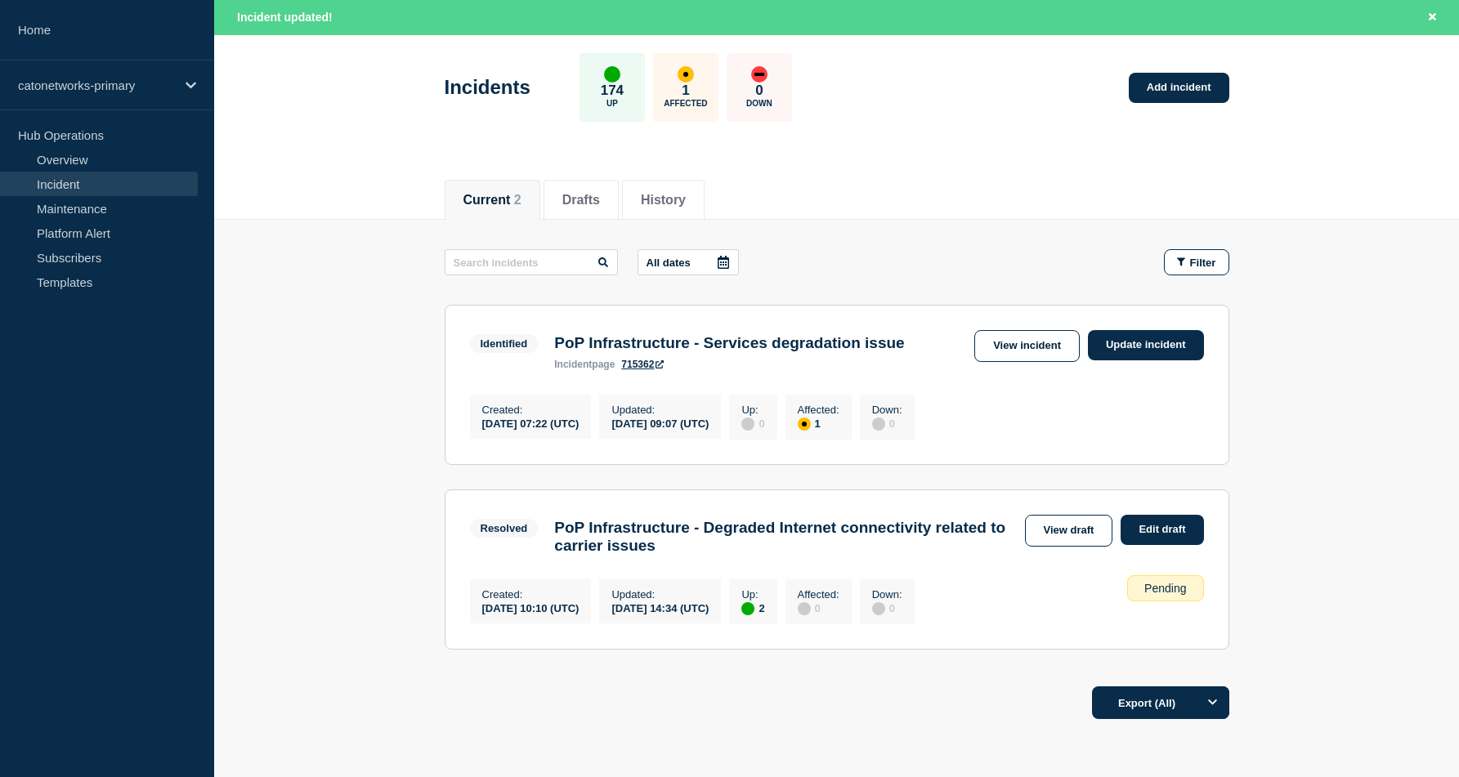
scroll to position [69, 0]
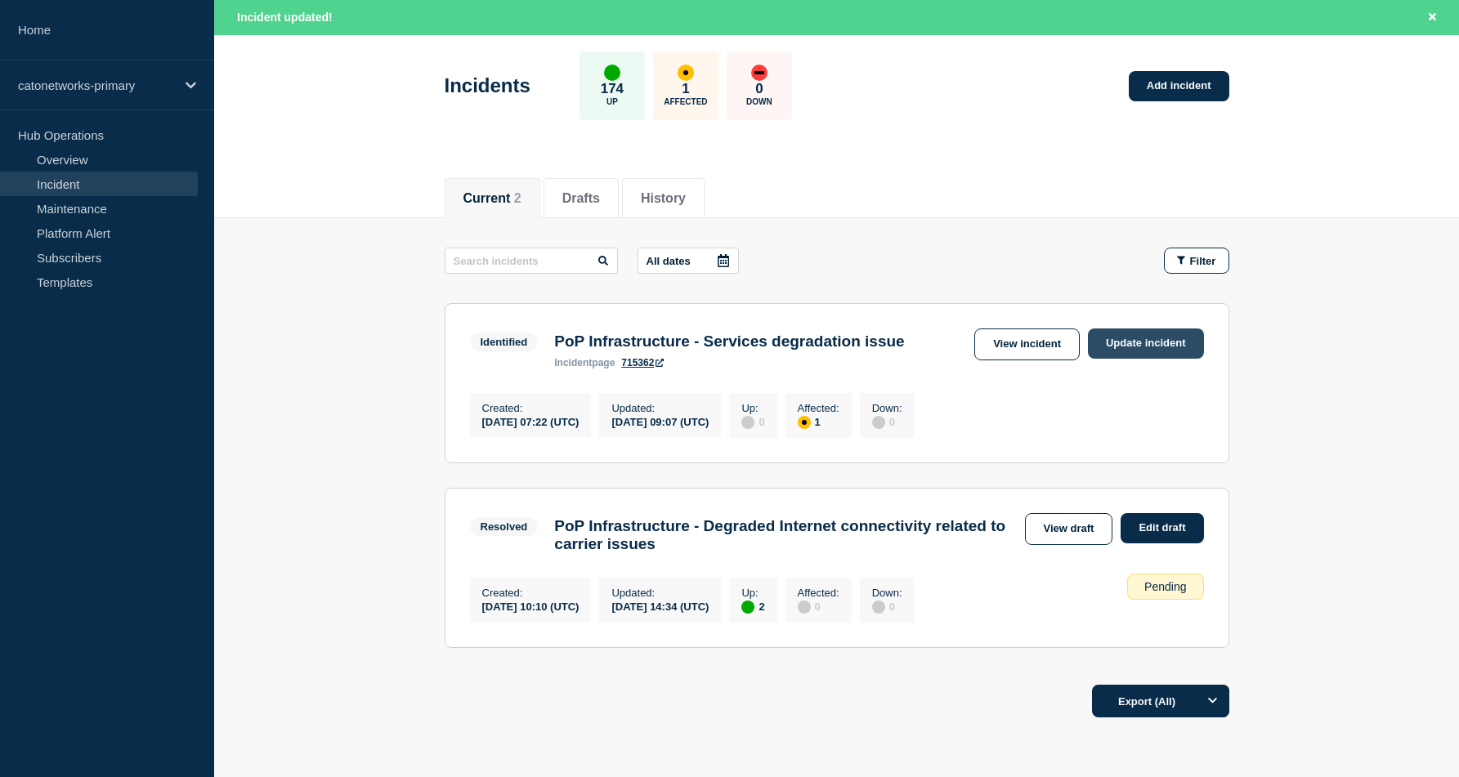
click at [1116, 347] on link "Update incident" at bounding box center [1146, 344] width 116 height 30
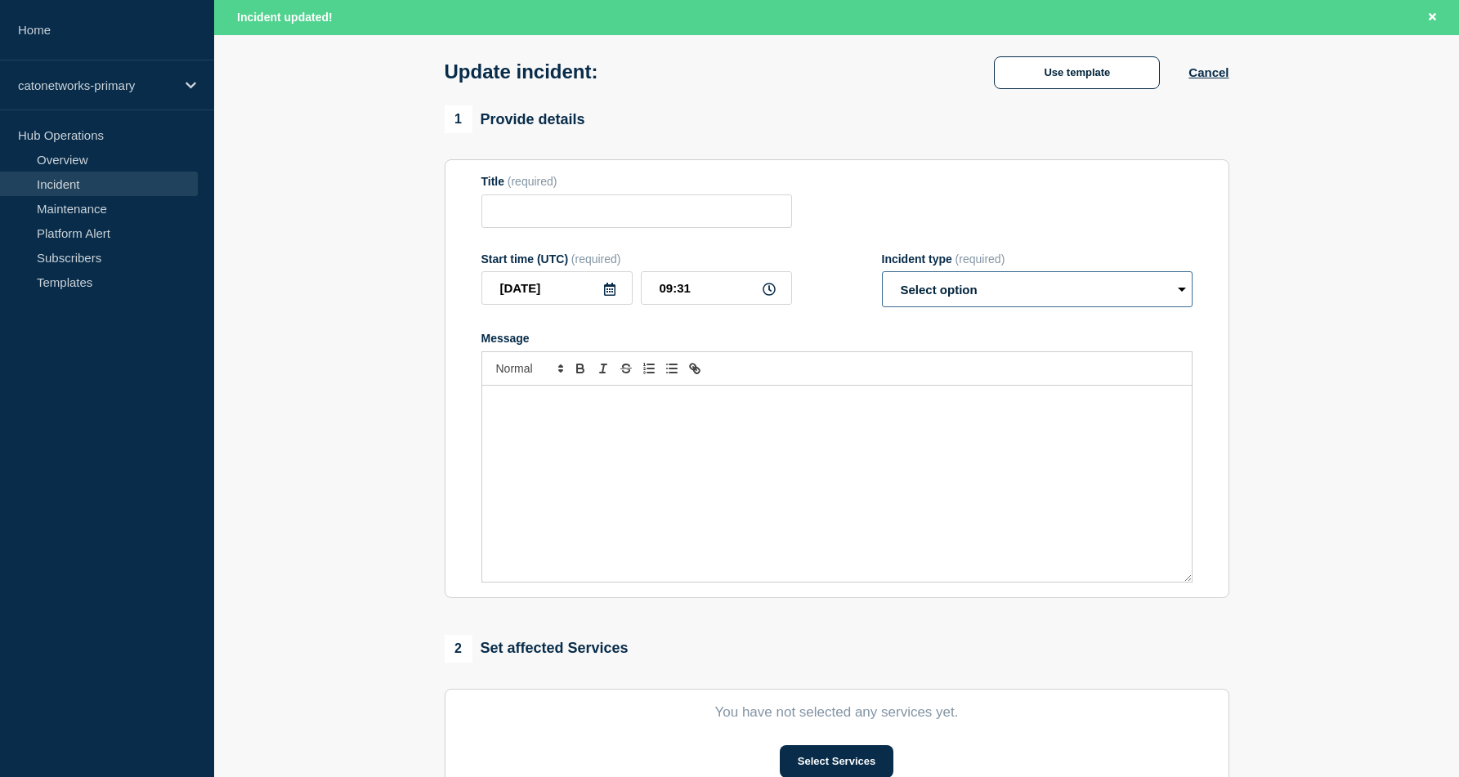
click at [937, 292] on select "Select option Investigating Identified Monitoring Resolved" at bounding box center [1037, 289] width 311 height 36
type input "PoP Infrastructure - Services degradation issue"
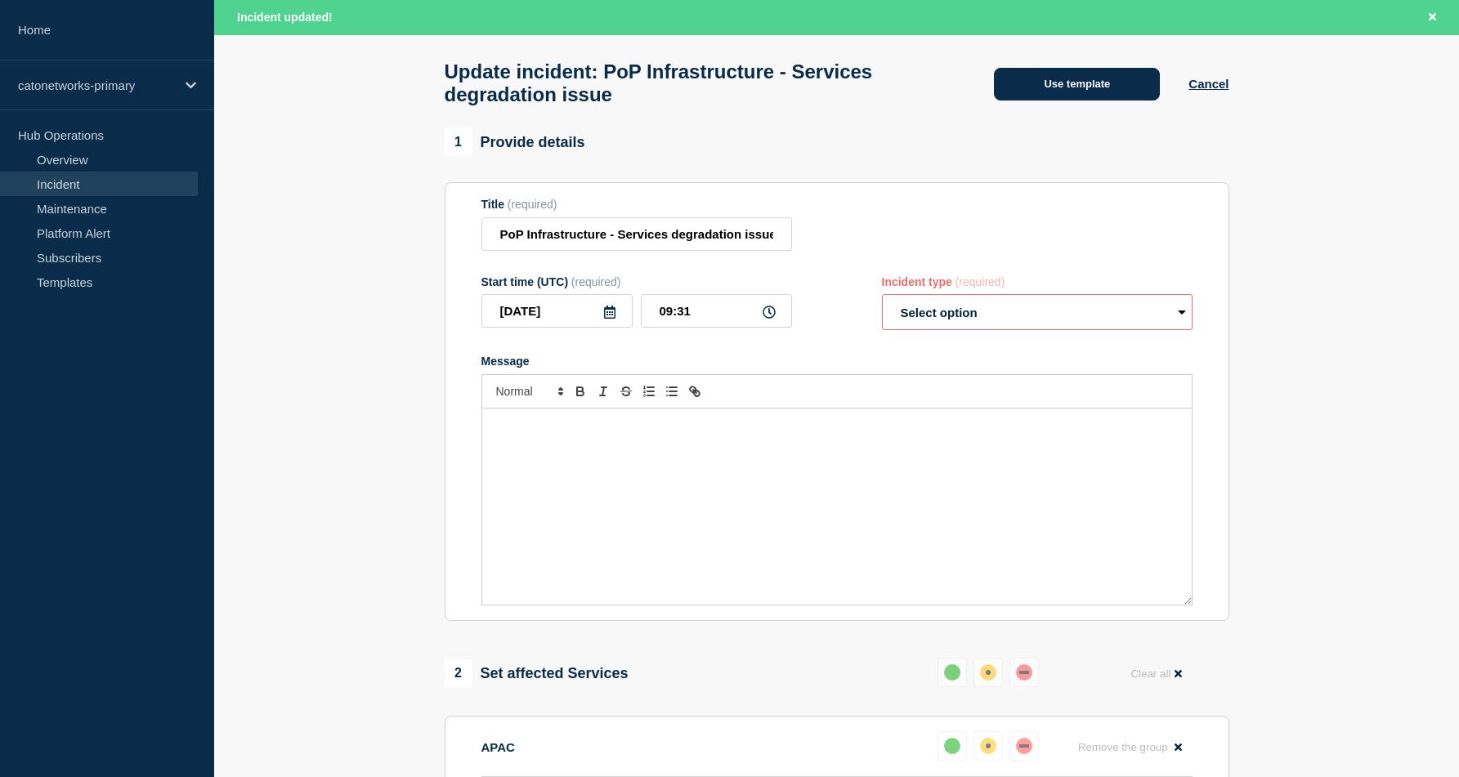
click at [1070, 85] on button "Use template" at bounding box center [1077, 84] width 166 height 33
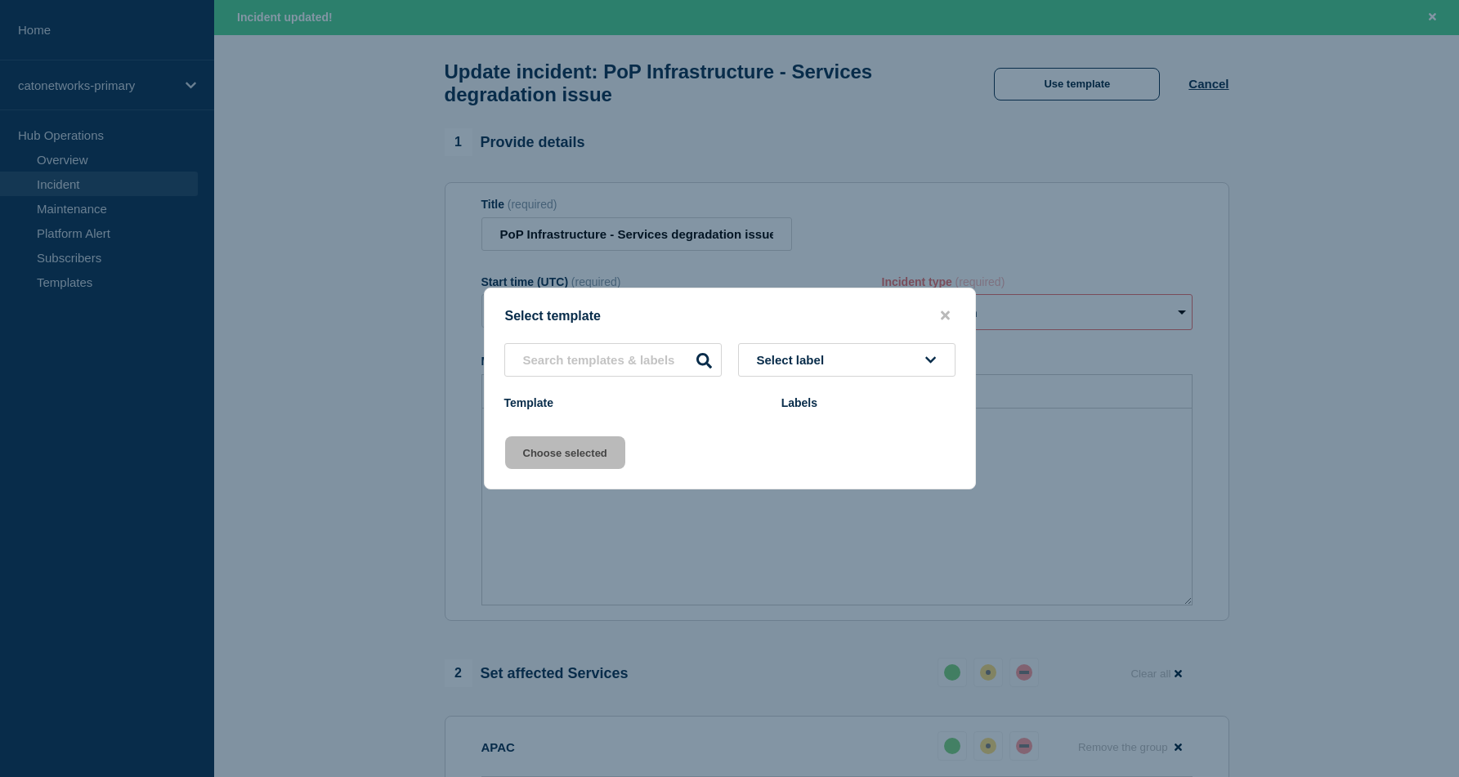
click at [869, 349] on div "Select label Template Labels" at bounding box center [730, 379] width 490 height 73
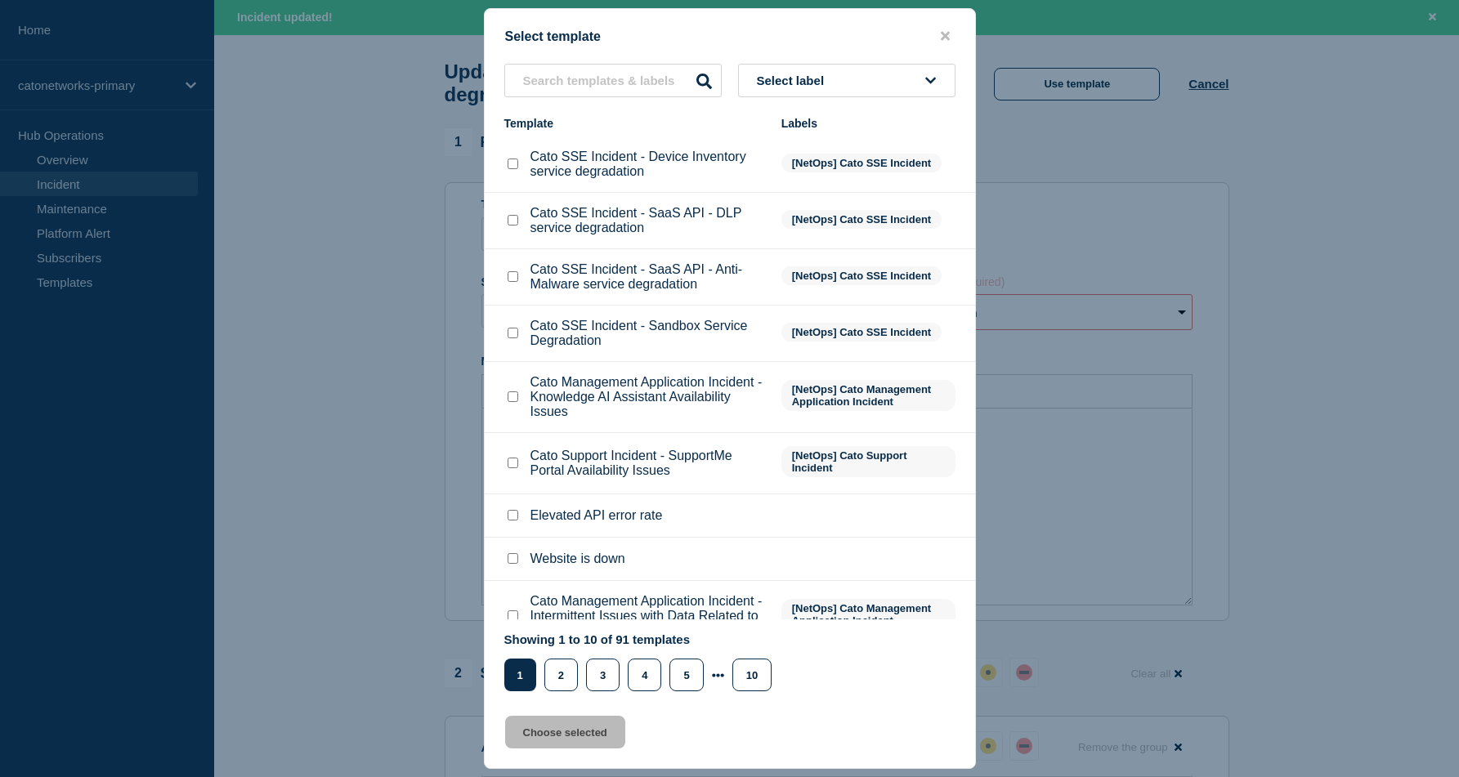
click at [790, 87] on span "Select label" at bounding box center [794, 81] width 74 height 14
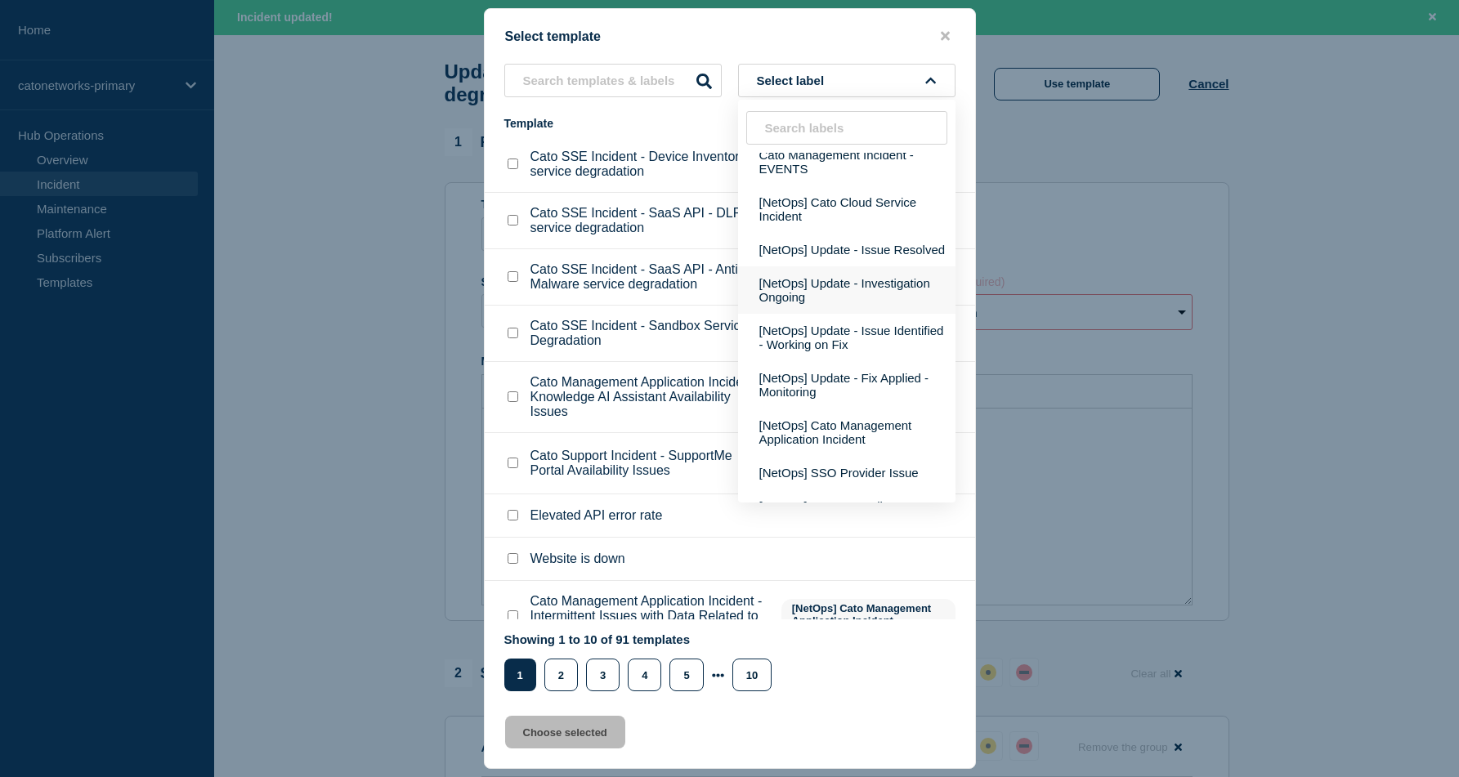
scroll to position [199, 0]
click at [889, 405] on button "[NetOps] Update - Fix Applied - Monitoring" at bounding box center [846, 381] width 217 height 47
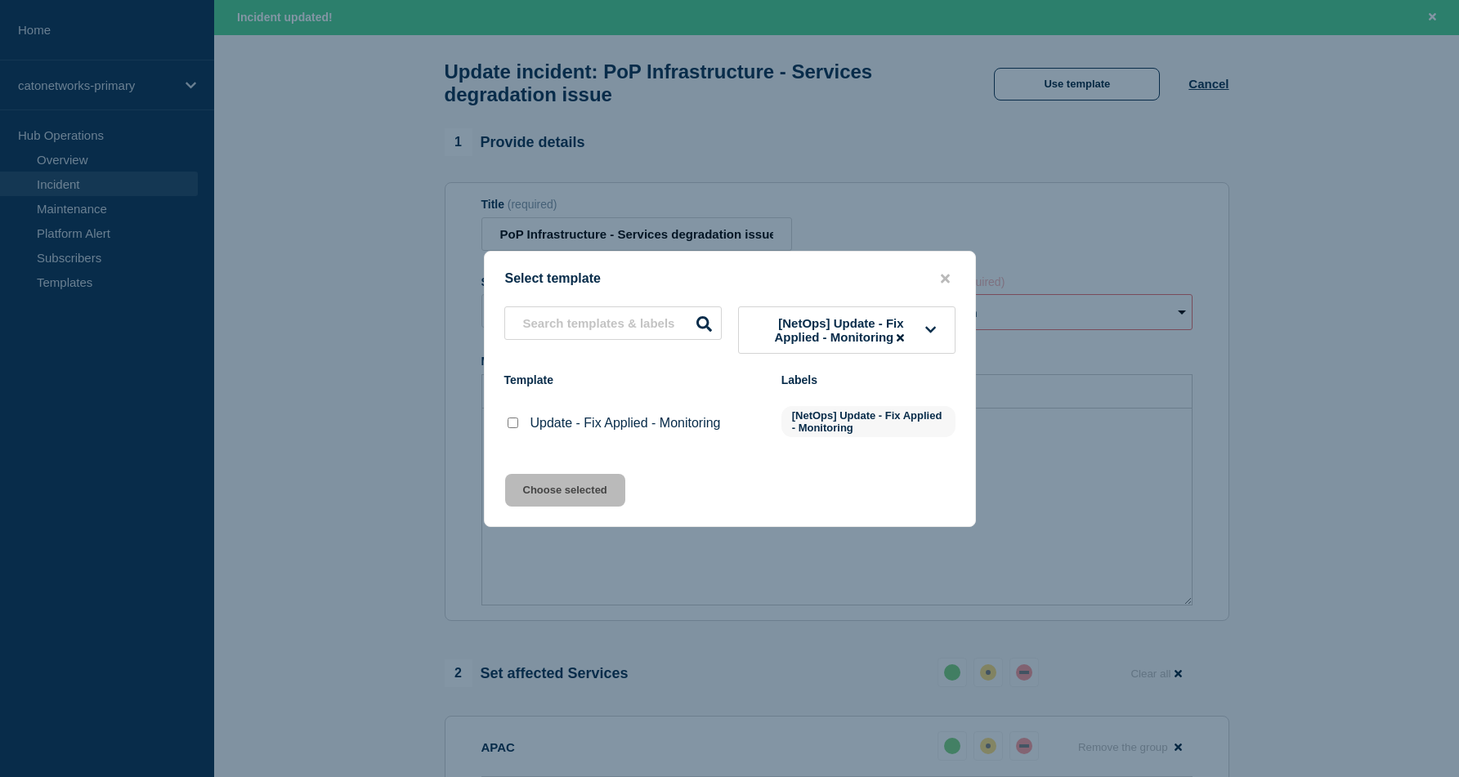
click at [509, 432] on div at bounding box center [512, 423] width 16 height 16
click at [514, 428] on input "Update - Fix Applied - Monitoring checkbox" at bounding box center [513, 423] width 11 height 11
checkbox input "true"
click at [551, 483] on button "Choose selected" at bounding box center [565, 490] width 120 height 33
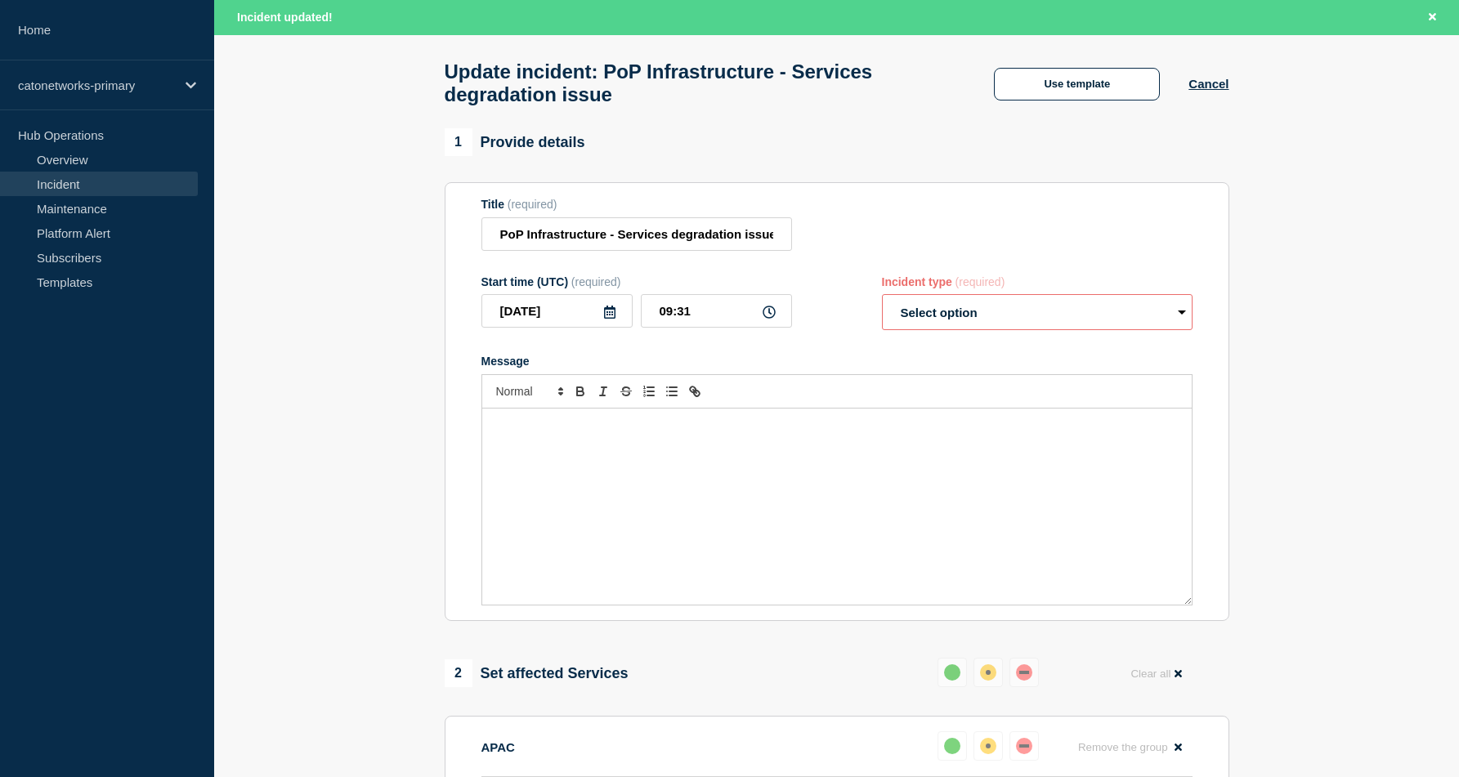
select select "monitoring"
radio input "false"
radio input "true"
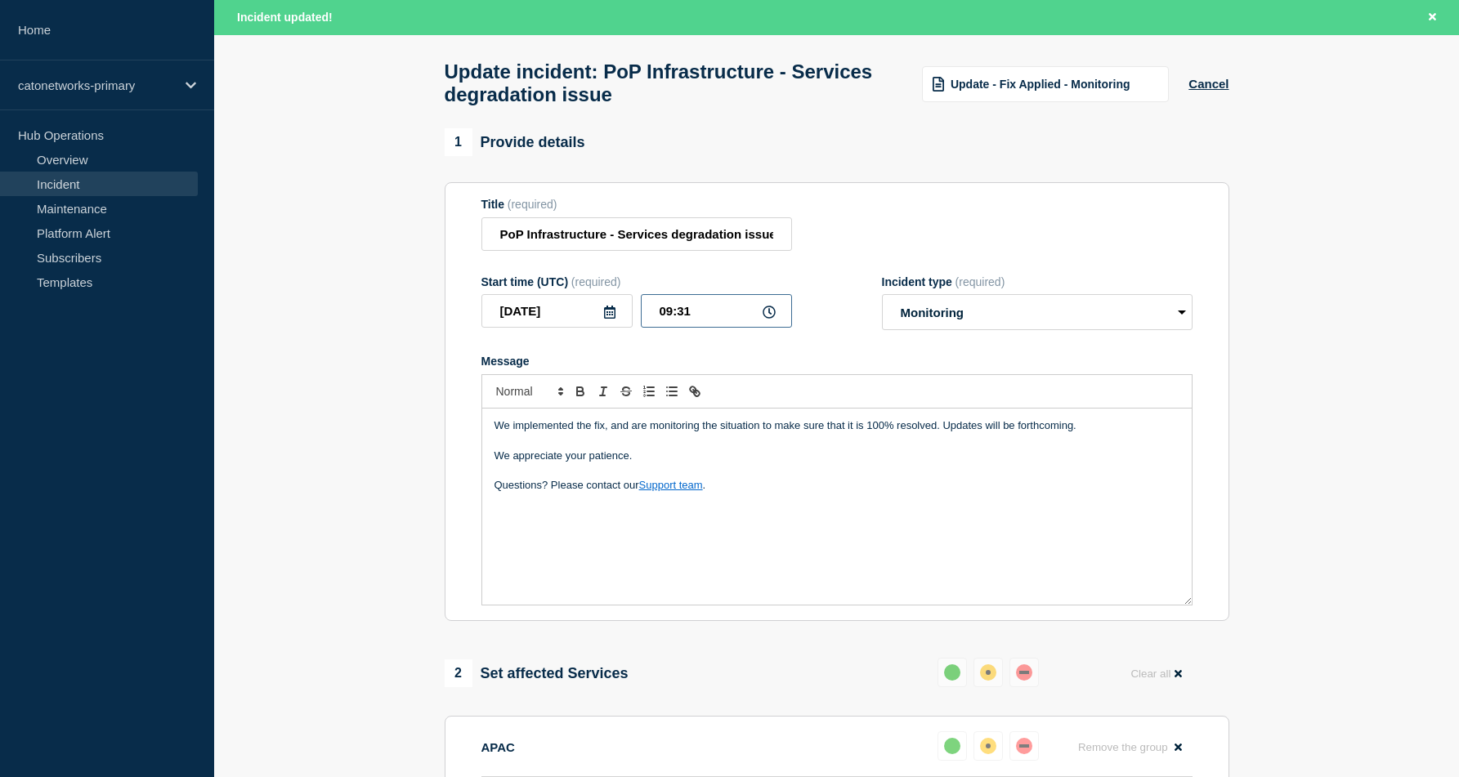
click at [713, 328] on input "09:31" at bounding box center [716, 311] width 151 height 34
click at [1018, 330] on select "Select option Investigating Identified Monitoring Resolved" at bounding box center [1037, 312] width 311 height 36
click at [882, 310] on select "Select option Investigating Identified Monitoring Resolved" at bounding box center [1037, 312] width 311 height 36
click at [767, 526] on div "We implemented the fix, and are monitoring the situation to make sure that it i…" at bounding box center [836, 507] width 709 height 196
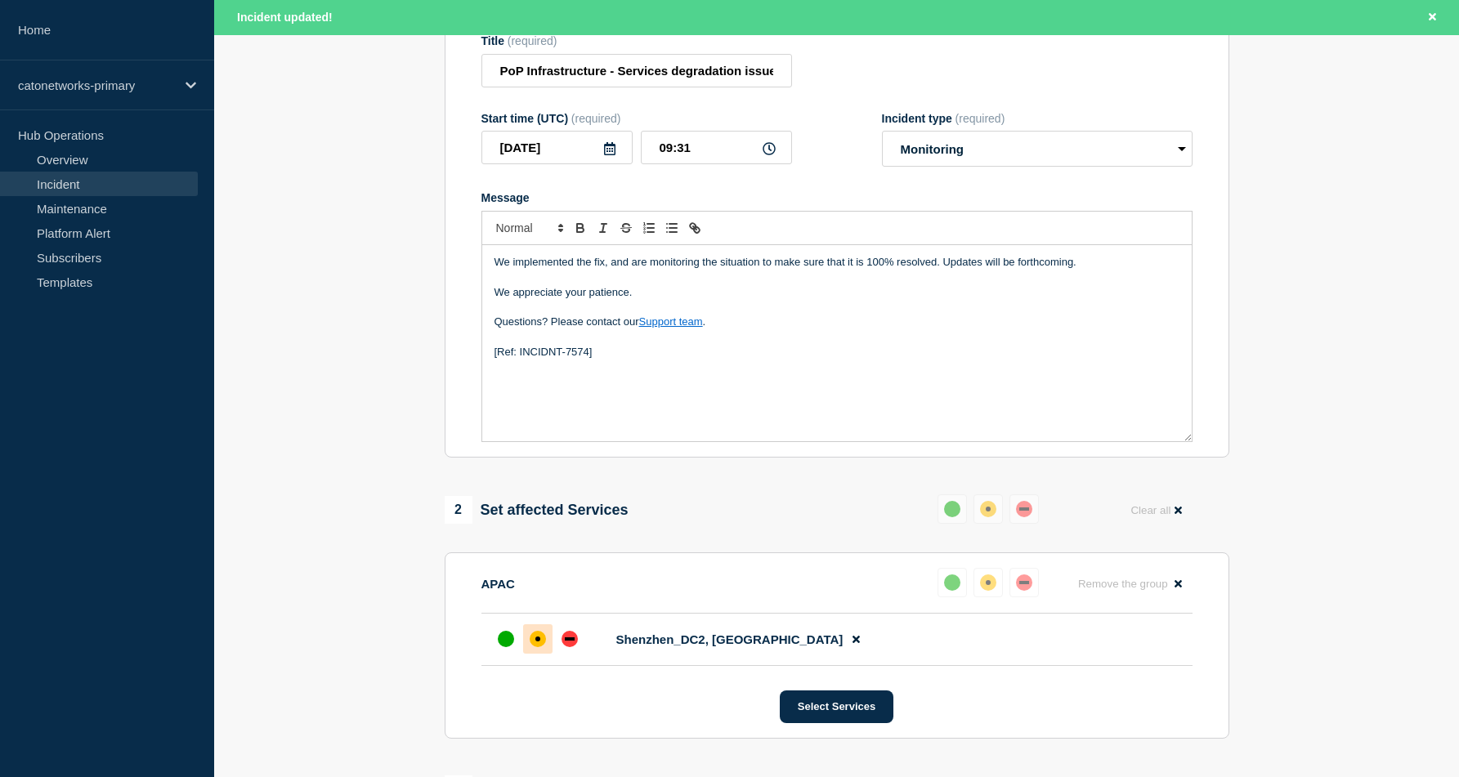
scroll to position [236, 0]
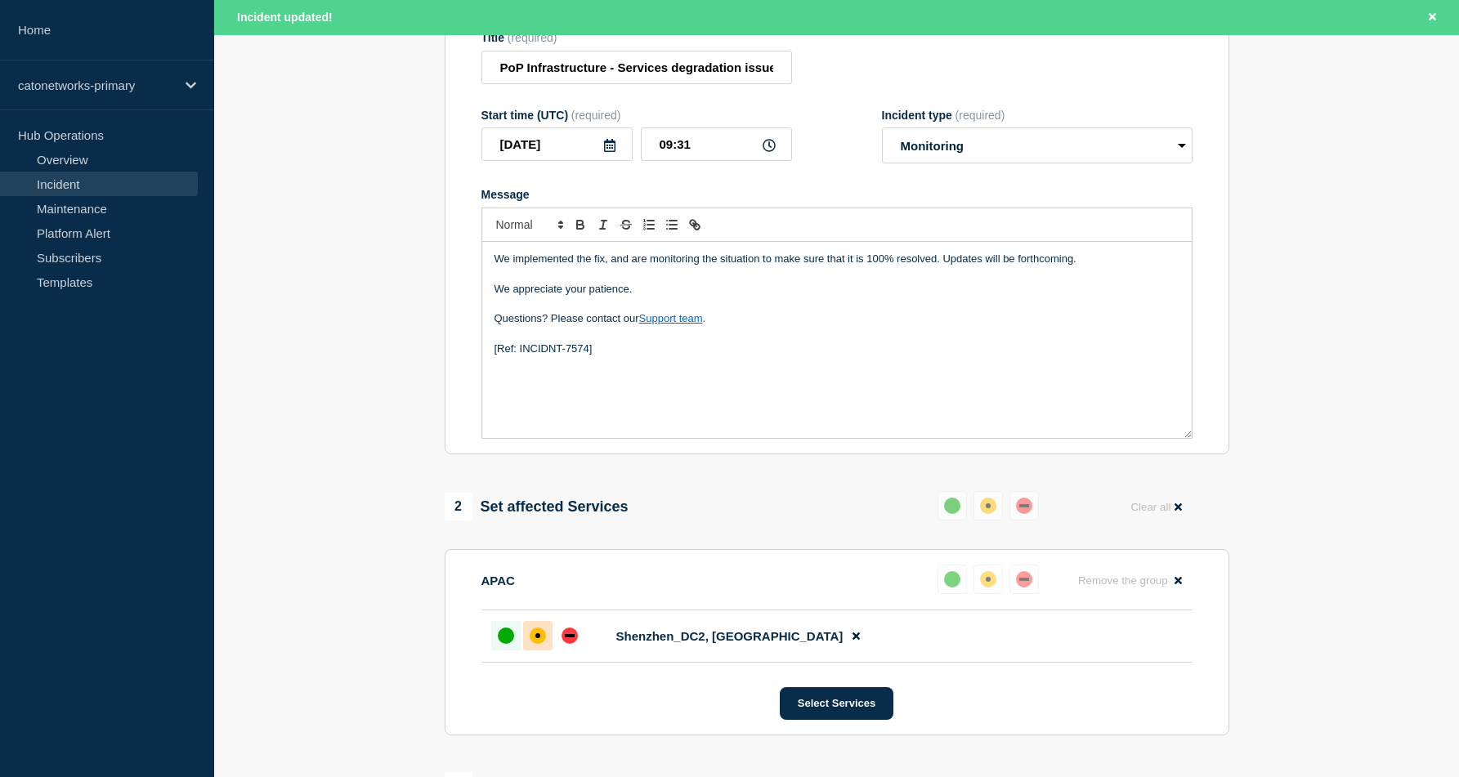
click at [506, 644] on div "up" at bounding box center [506, 636] width 16 height 16
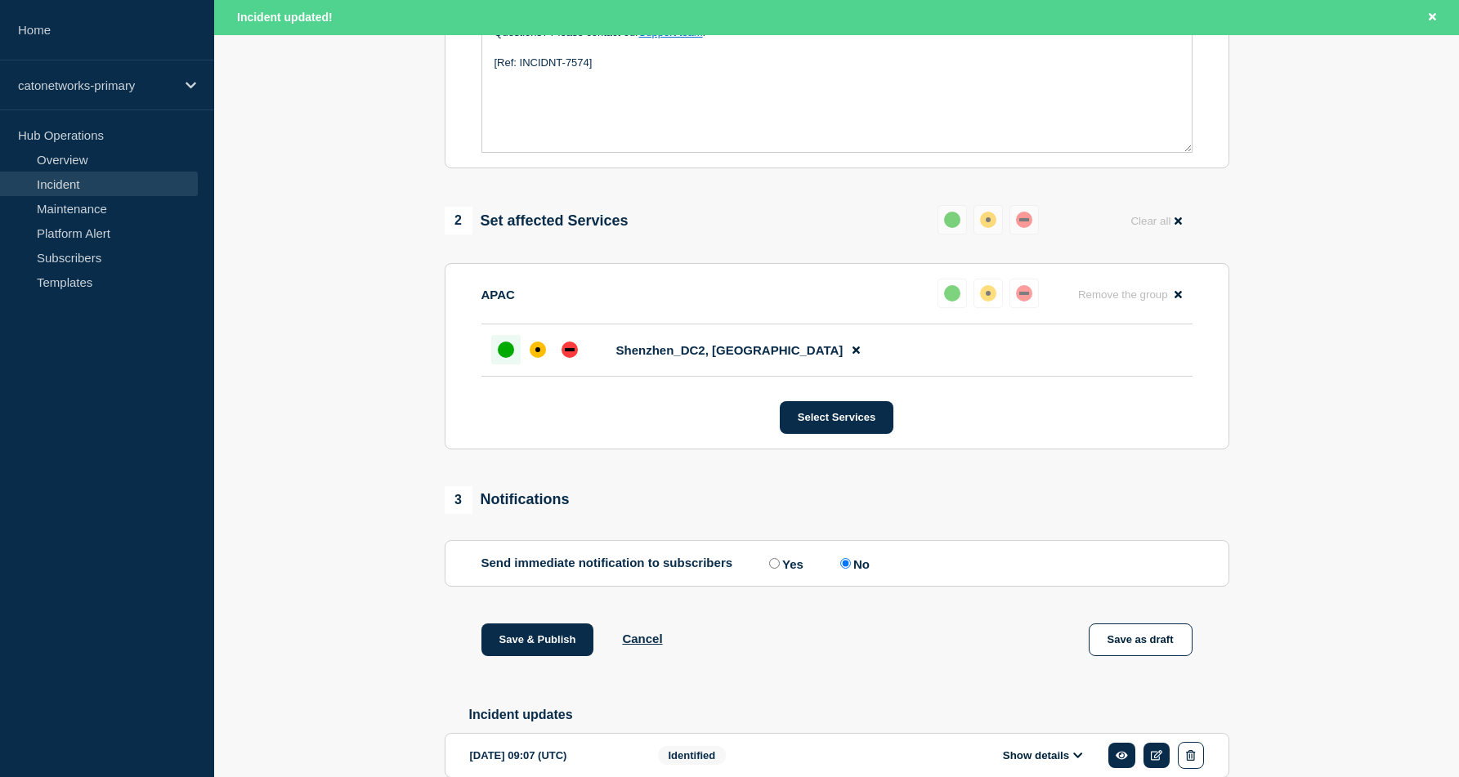
scroll to position [690, 0]
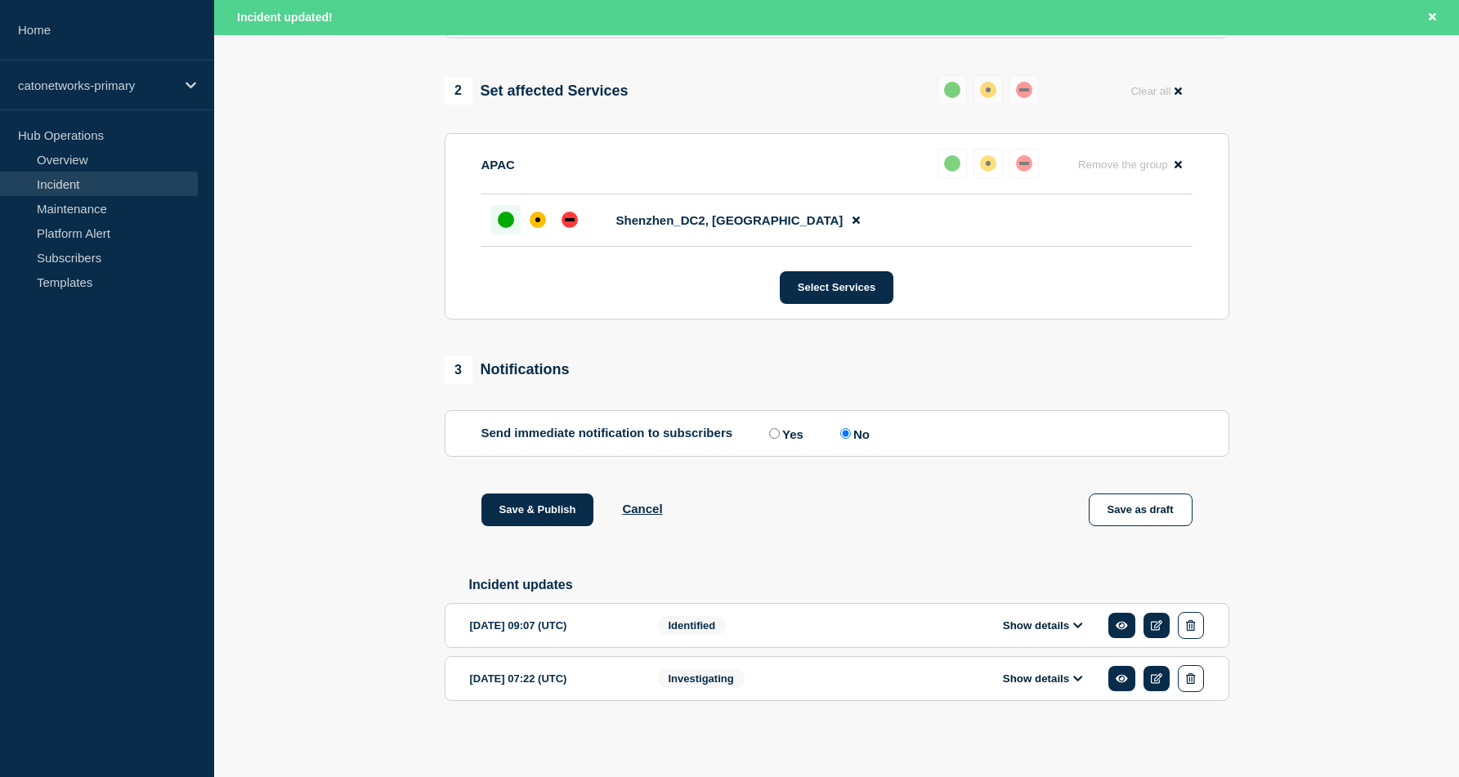
click at [769, 428] on input "Yes" at bounding box center [774, 433] width 11 height 11
radio input "true"
radio input "false"
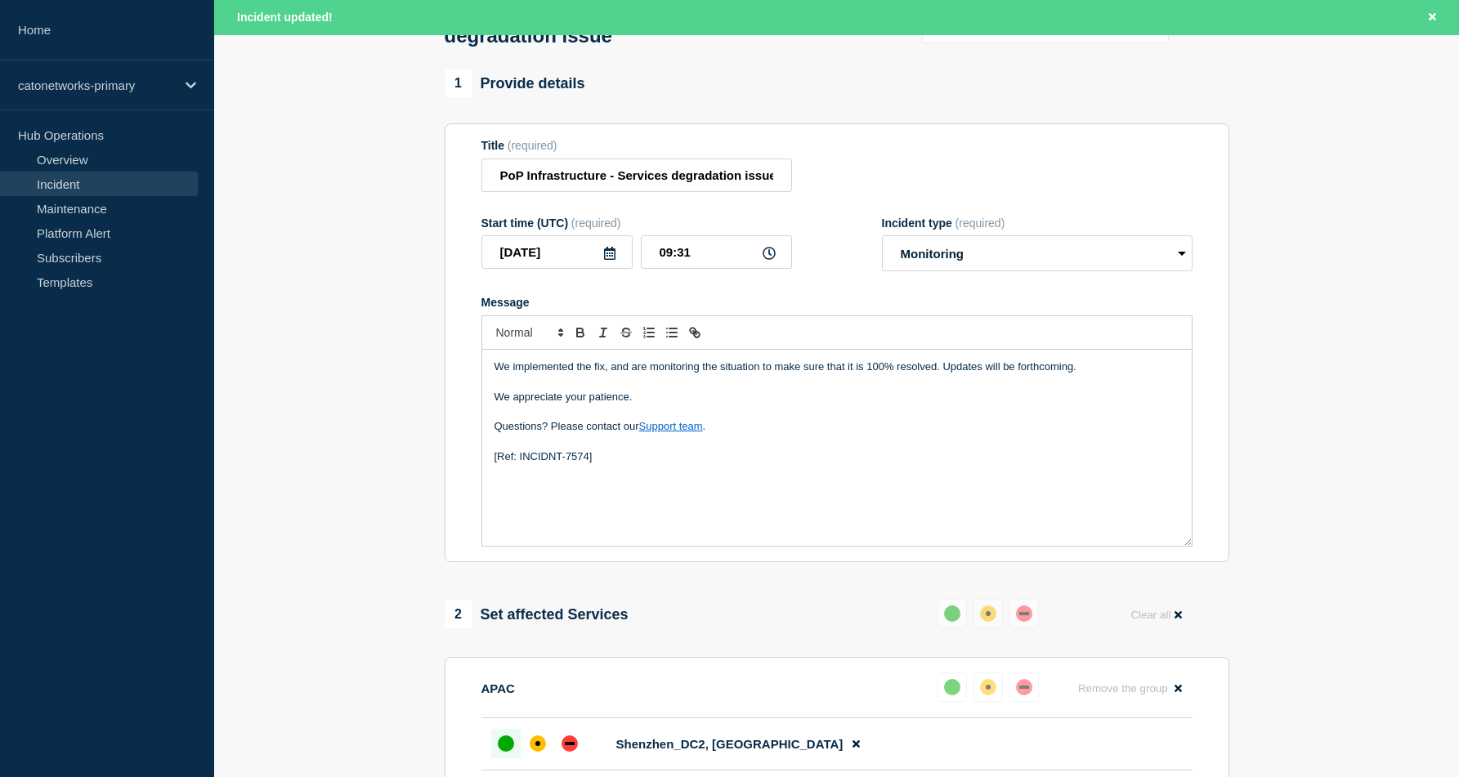
scroll to position [37, 0]
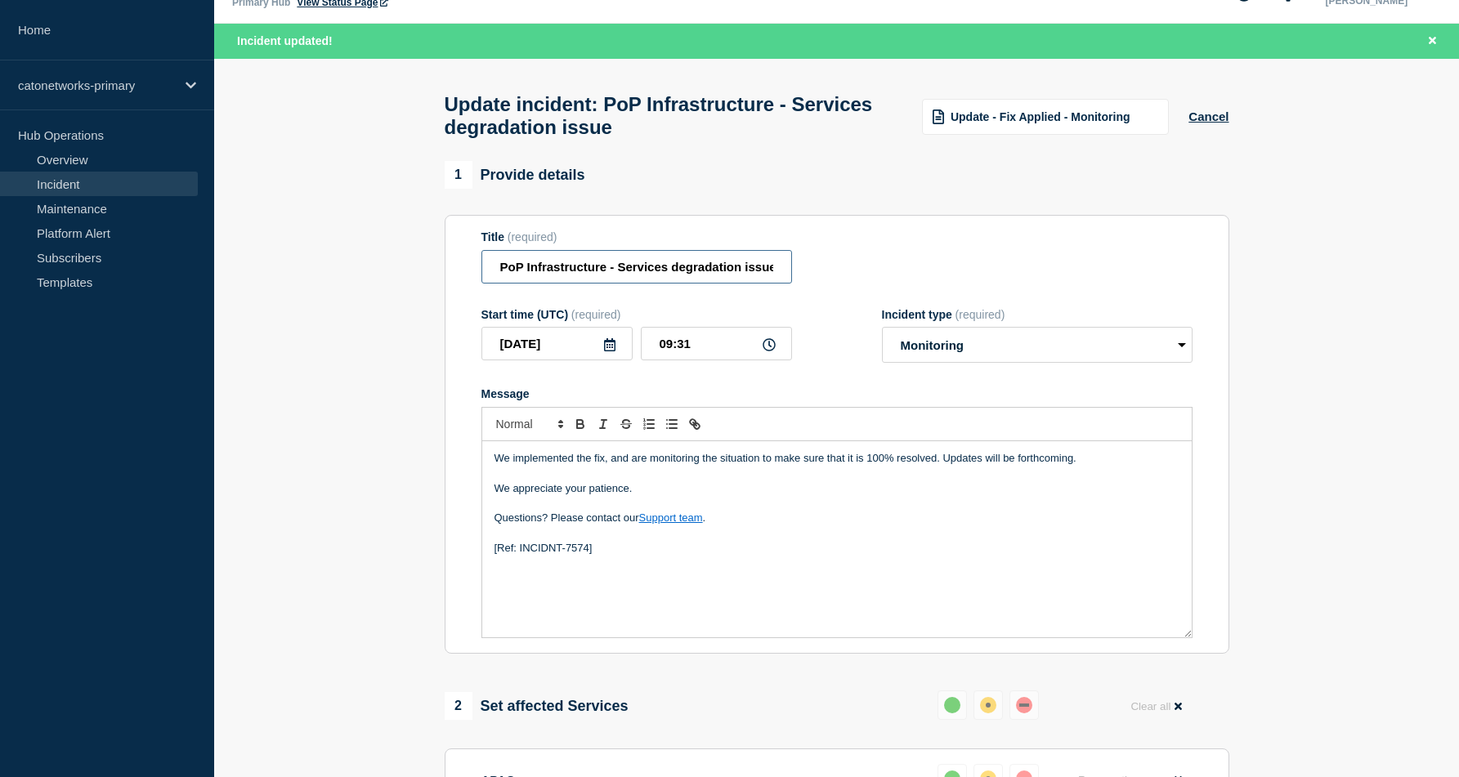
click at [740, 284] on input "PoP Infrastructure - Services degradation issue" at bounding box center [636, 267] width 311 height 34
click at [1009, 128] on div "Update - Fix Applied - Monitoring" at bounding box center [1045, 117] width 247 height 36
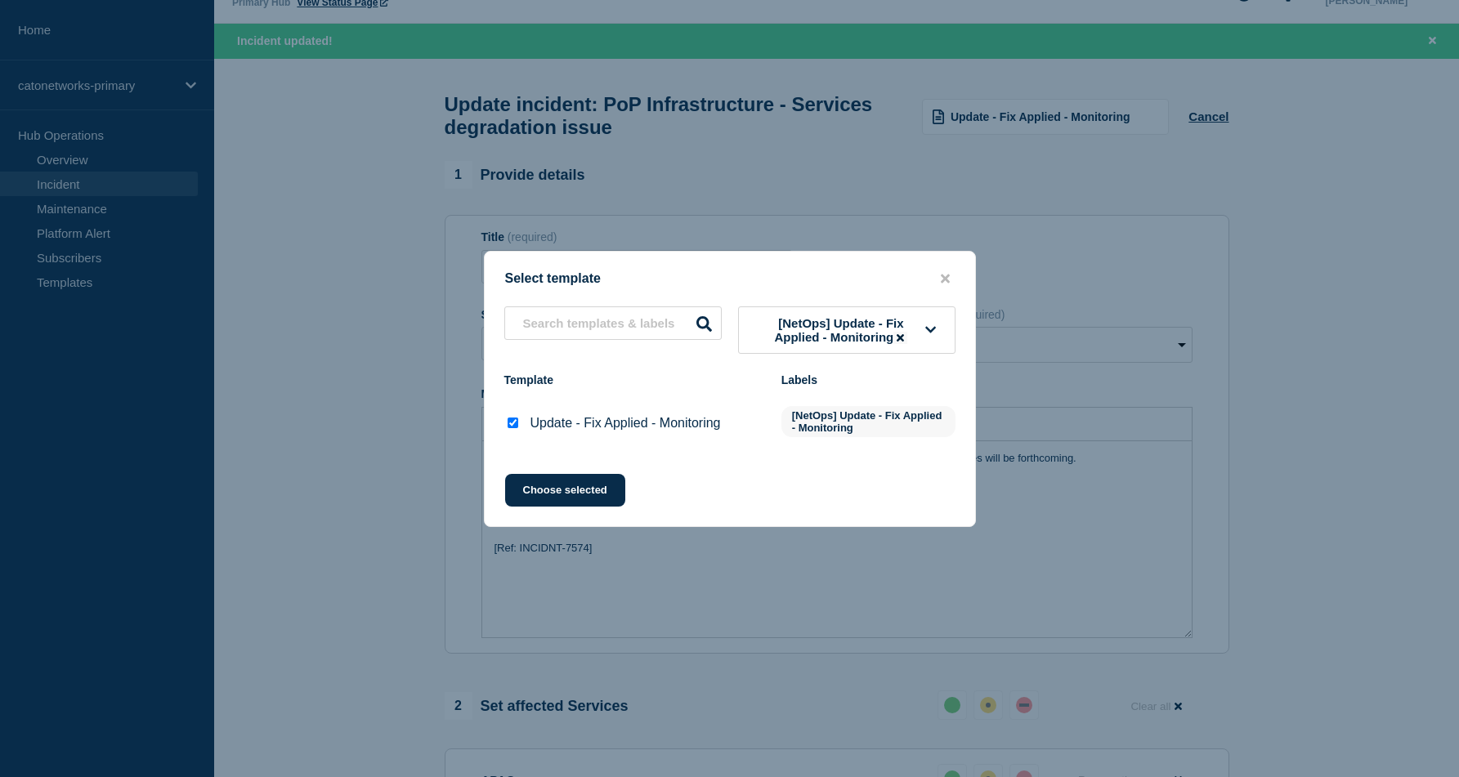
click at [904, 339] on icon at bounding box center [900, 337] width 7 height 7
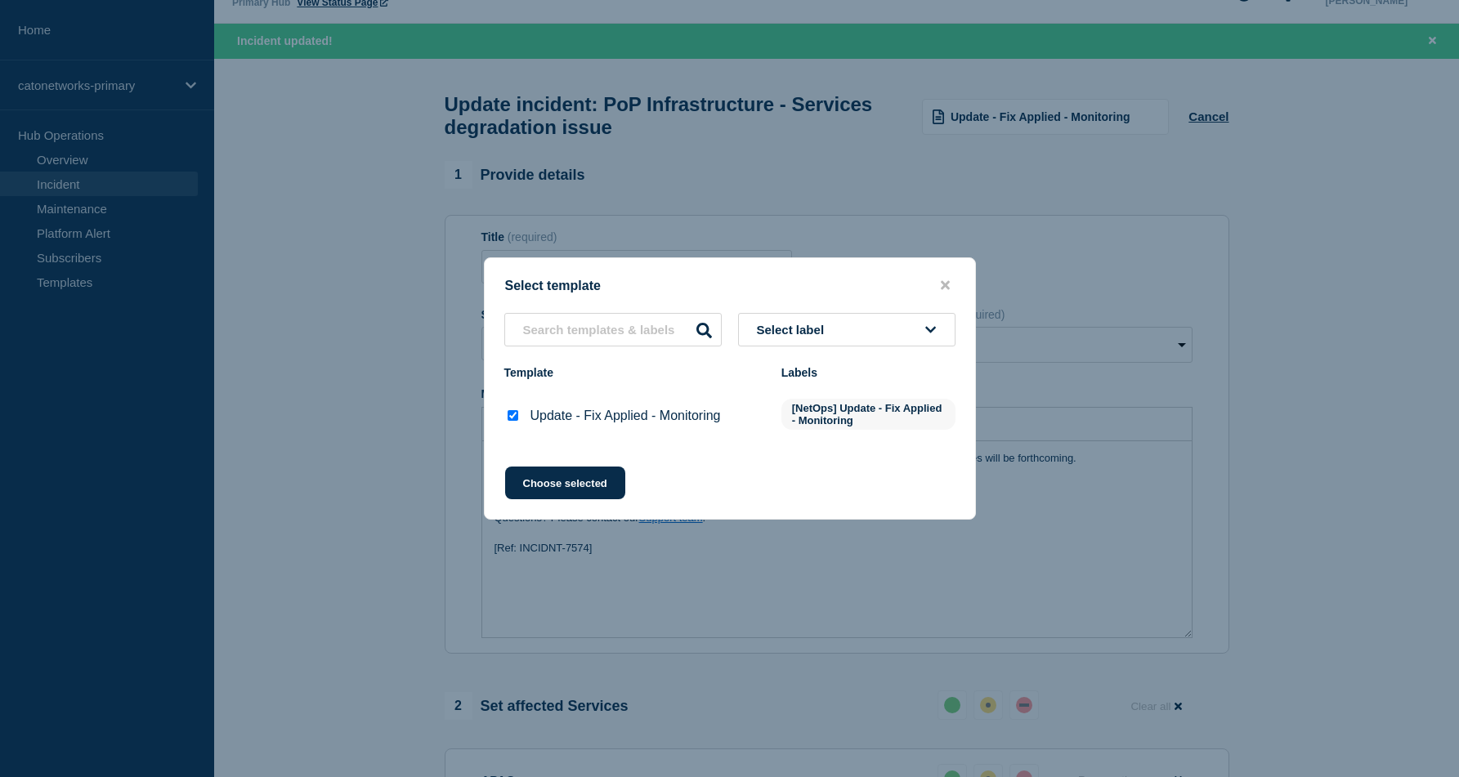
click at [920, 331] on button "Select label" at bounding box center [846, 330] width 217 height 34
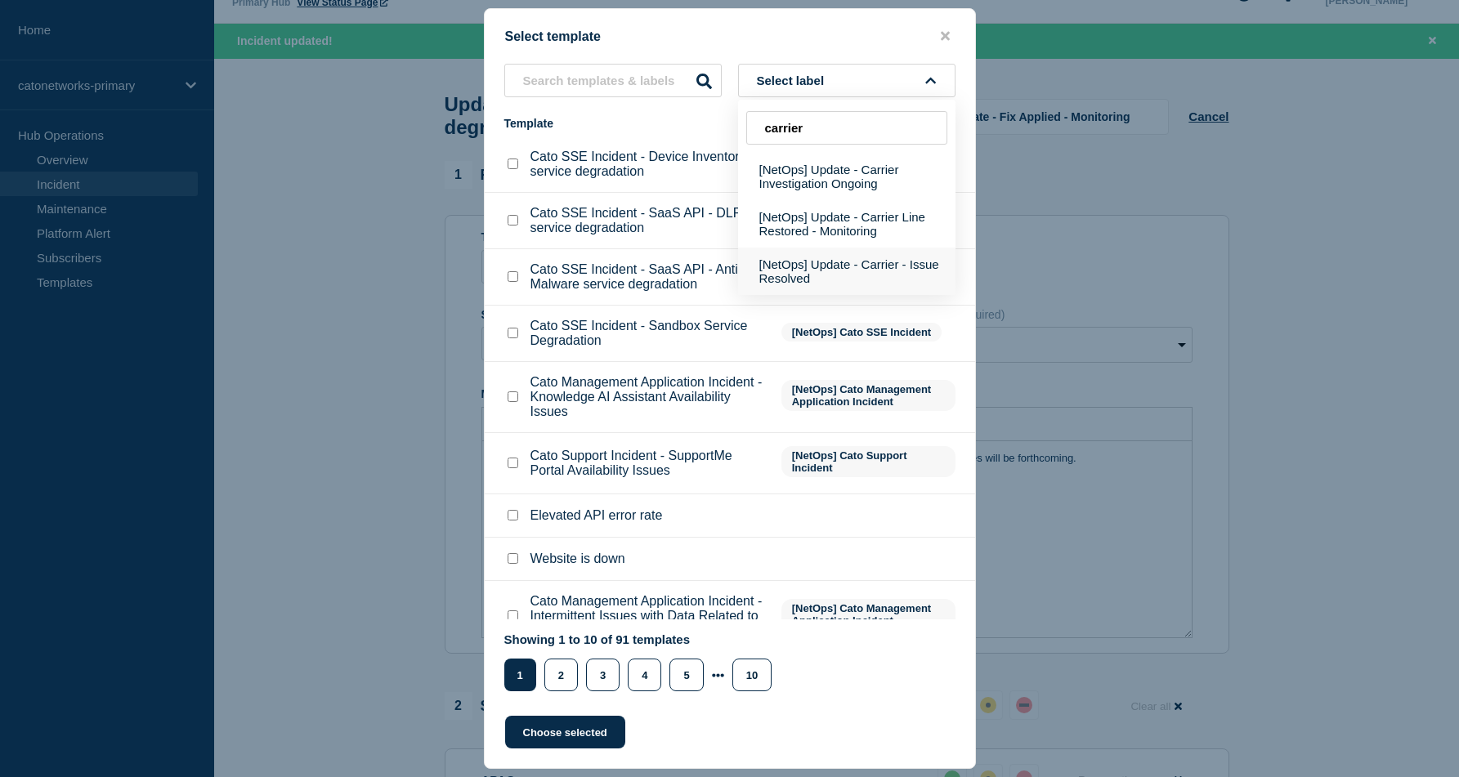
type input "carrier"
click at [845, 282] on button "[NetOps] Update - Carrier - Issue Resolved" at bounding box center [846, 271] width 217 height 47
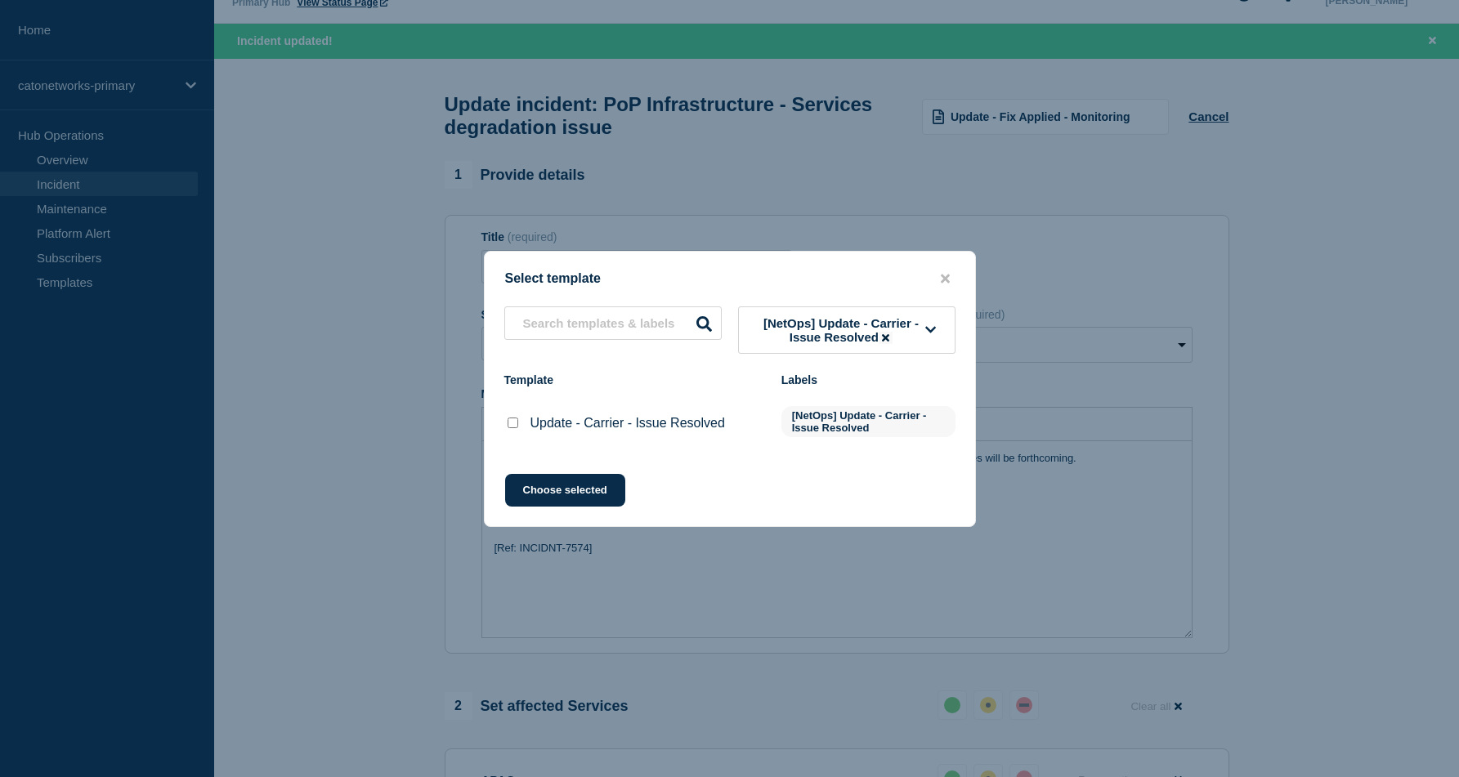
click at [510, 427] on input "Update - Carrier - Issue Resolved checkbox" at bounding box center [513, 423] width 11 height 11
checkbox input "true"
click at [888, 319] on span "[NetOps] Update - Carrier - Issue Resolved" at bounding box center [841, 330] width 169 height 28
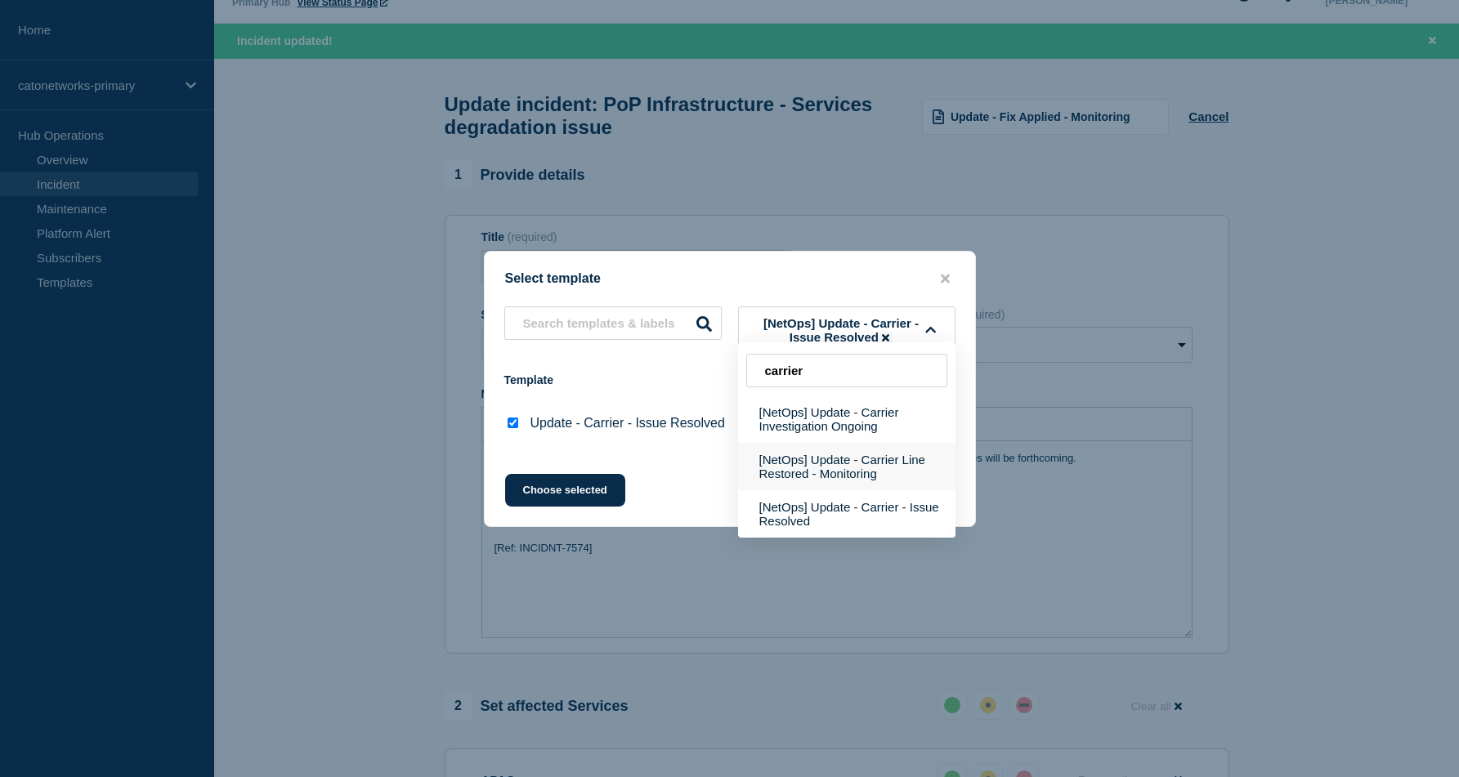
type input "carrier"
click at [884, 481] on button "[NetOps] Update - Carrier Line Restored - Monitoring" at bounding box center [846, 466] width 217 height 47
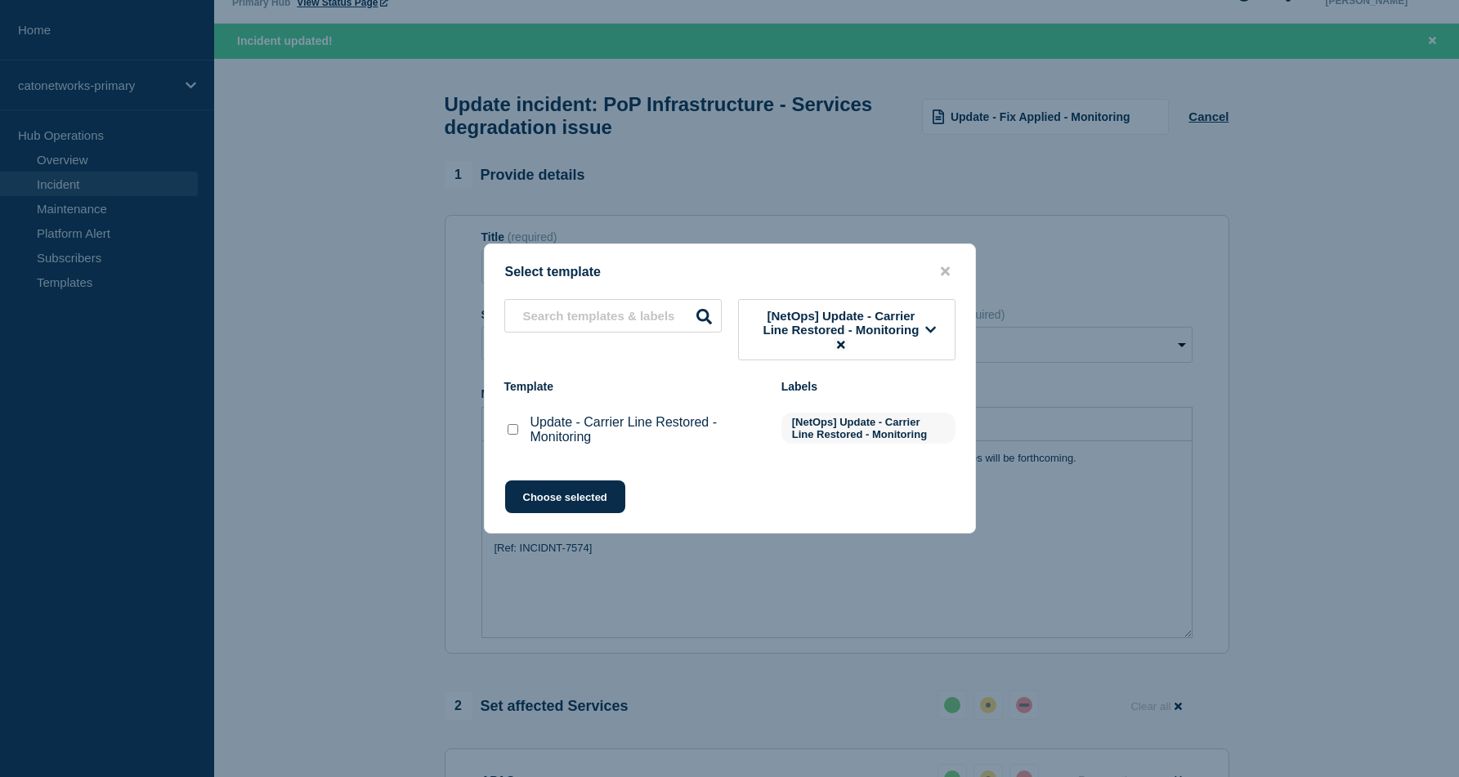
click at [516, 438] on div at bounding box center [512, 430] width 16 height 16
click at [509, 435] on input "Update - Carrier Line Restored - Monitoring checkbox" at bounding box center [513, 429] width 11 height 11
checkbox input "true"
click at [552, 493] on button "Choose selected" at bounding box center [565, 497] width 120 height 33
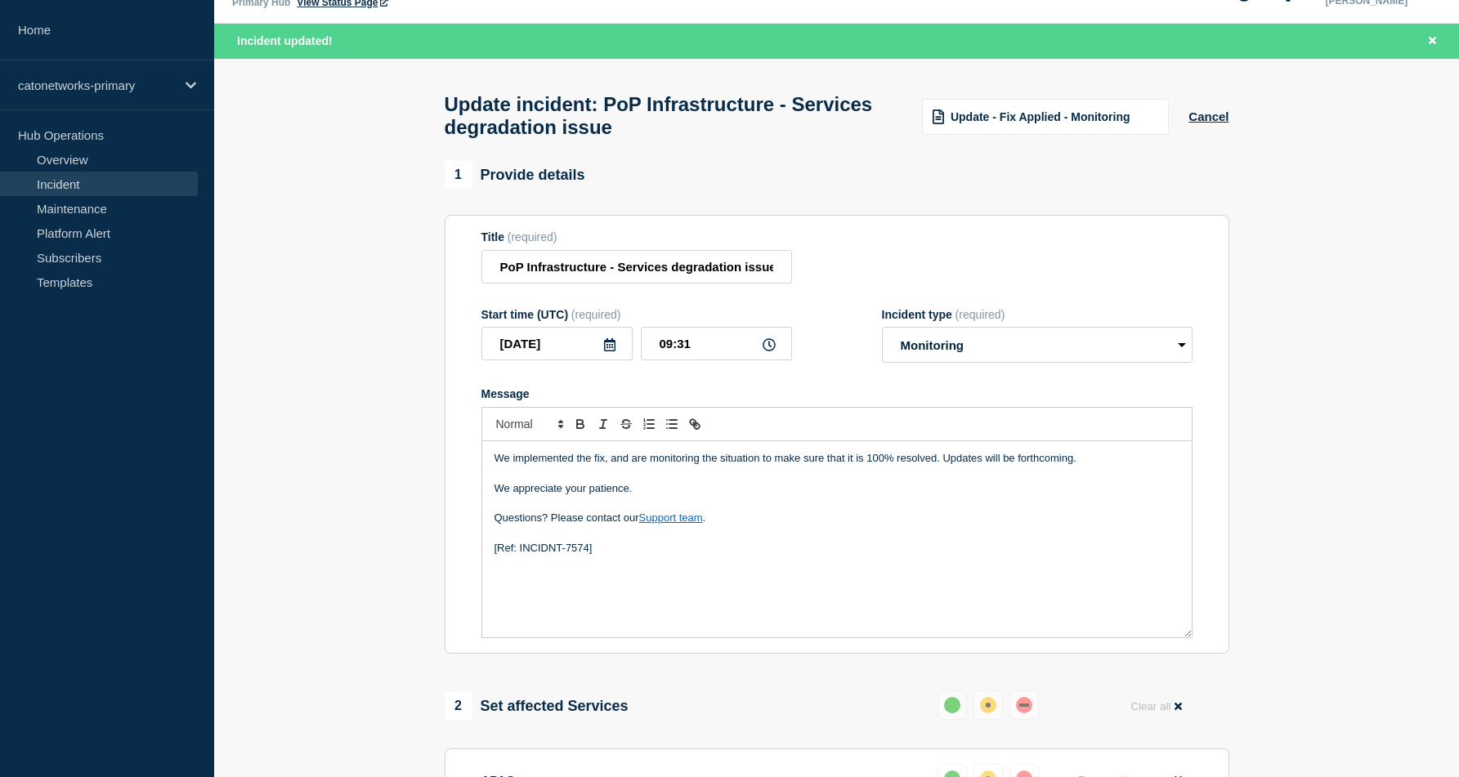
radio input "false"
radio input "true"
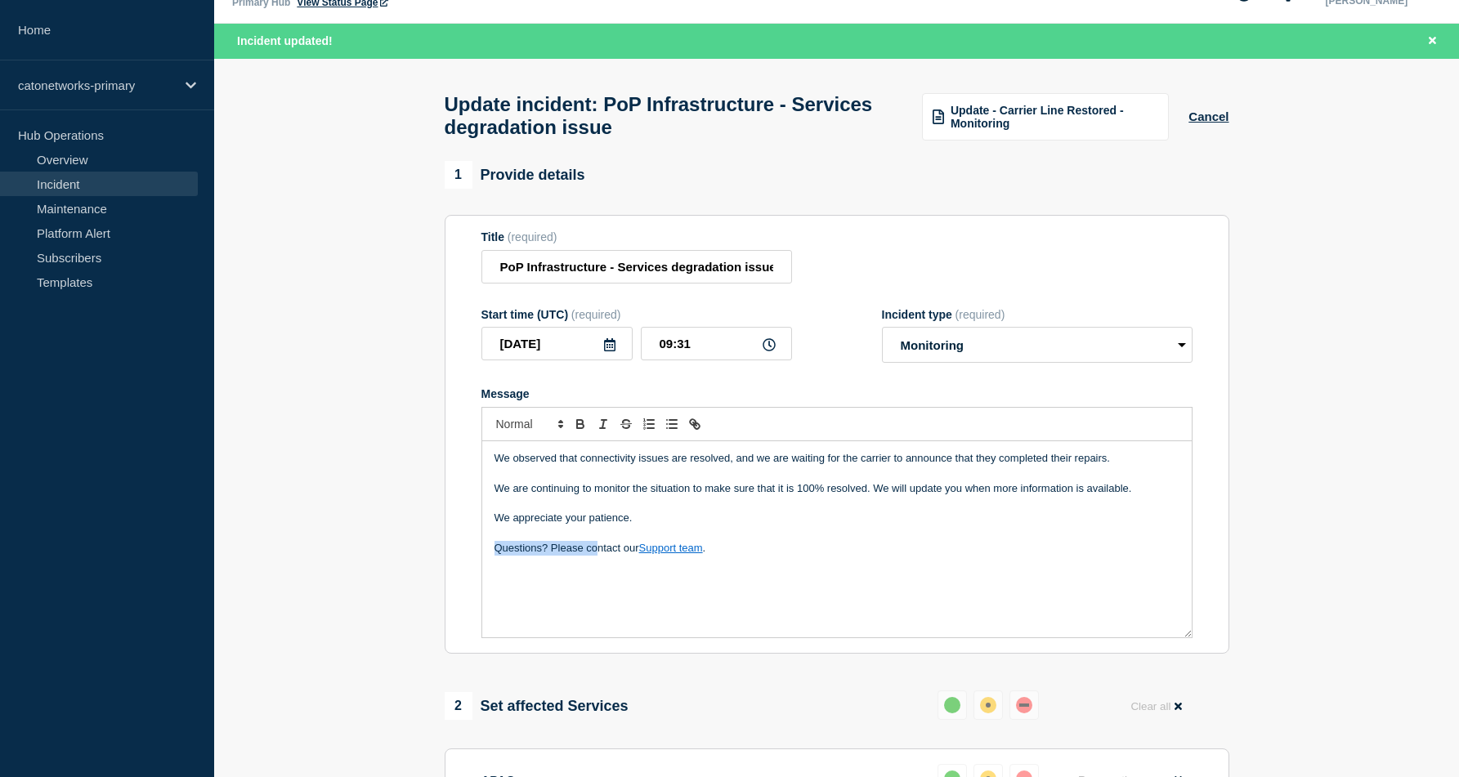
click at [462, 573] on section "Title (required) PoP Infrastructure - Services degradation issue Start time (UT…" at bounding box center [837, 434] width 785 height 439
click at [599, 615] on div "We observed that connectivity issues are resolved, and we are waiting for the c…" at bounding box center [836, 539] width 709 height 196
click at [512, 581] on div "We observed that connectivity issues are resolved, and we are waiting for the c…" at bounding box center [836, 539] width 709 height 196
click at [768, 556] on p "Questions? Please contact our Support team ." at bounding box center [836, 548] width 685 height 15
click at [364, 433] on section "1 Provide details Title (required) PoP Infrastructure - Services degradation is…" at bounding box center [836, 764] width 1245 height 1207
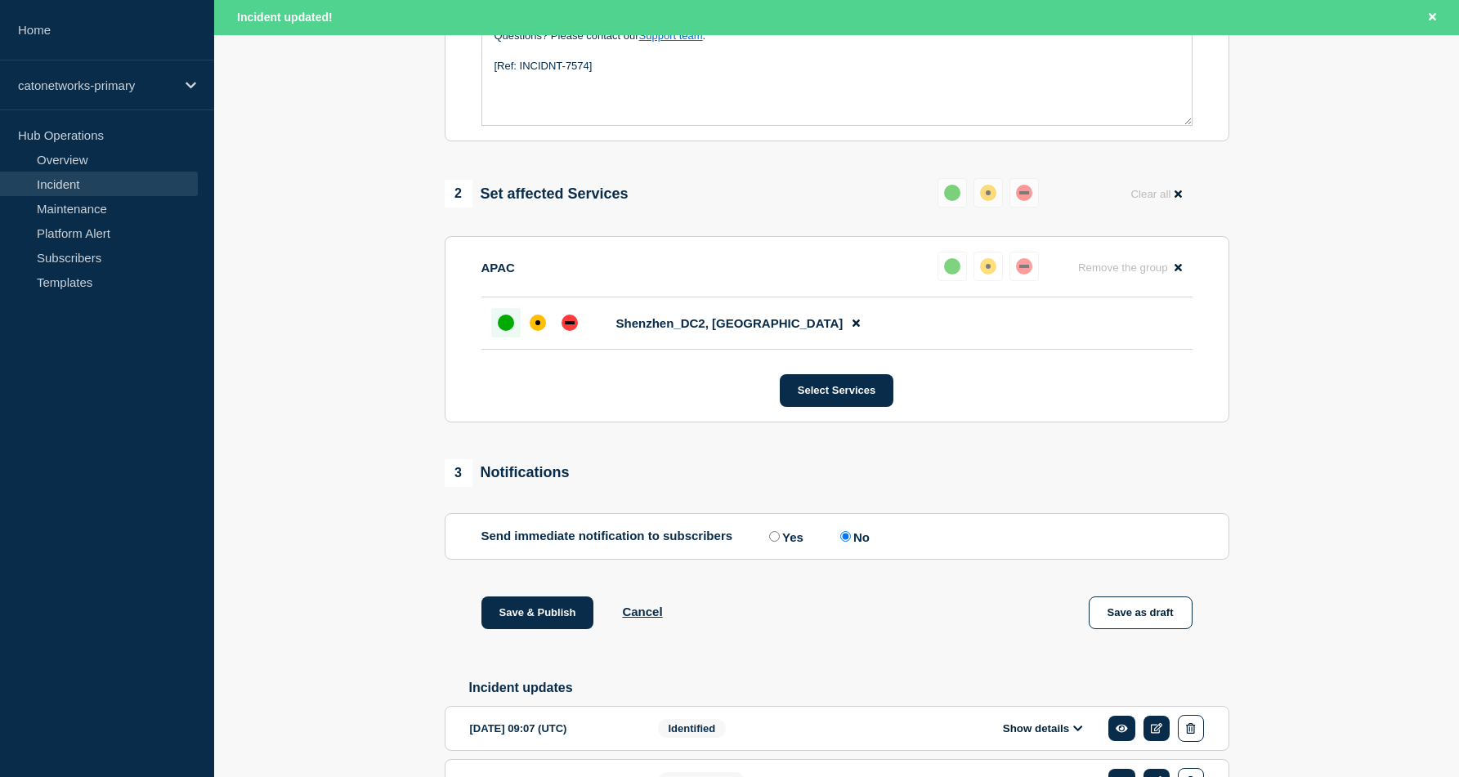
scroll to position [551, 0]
click at [506, 329] on div "up" at bounding box center [506, 321] width 16 height 16
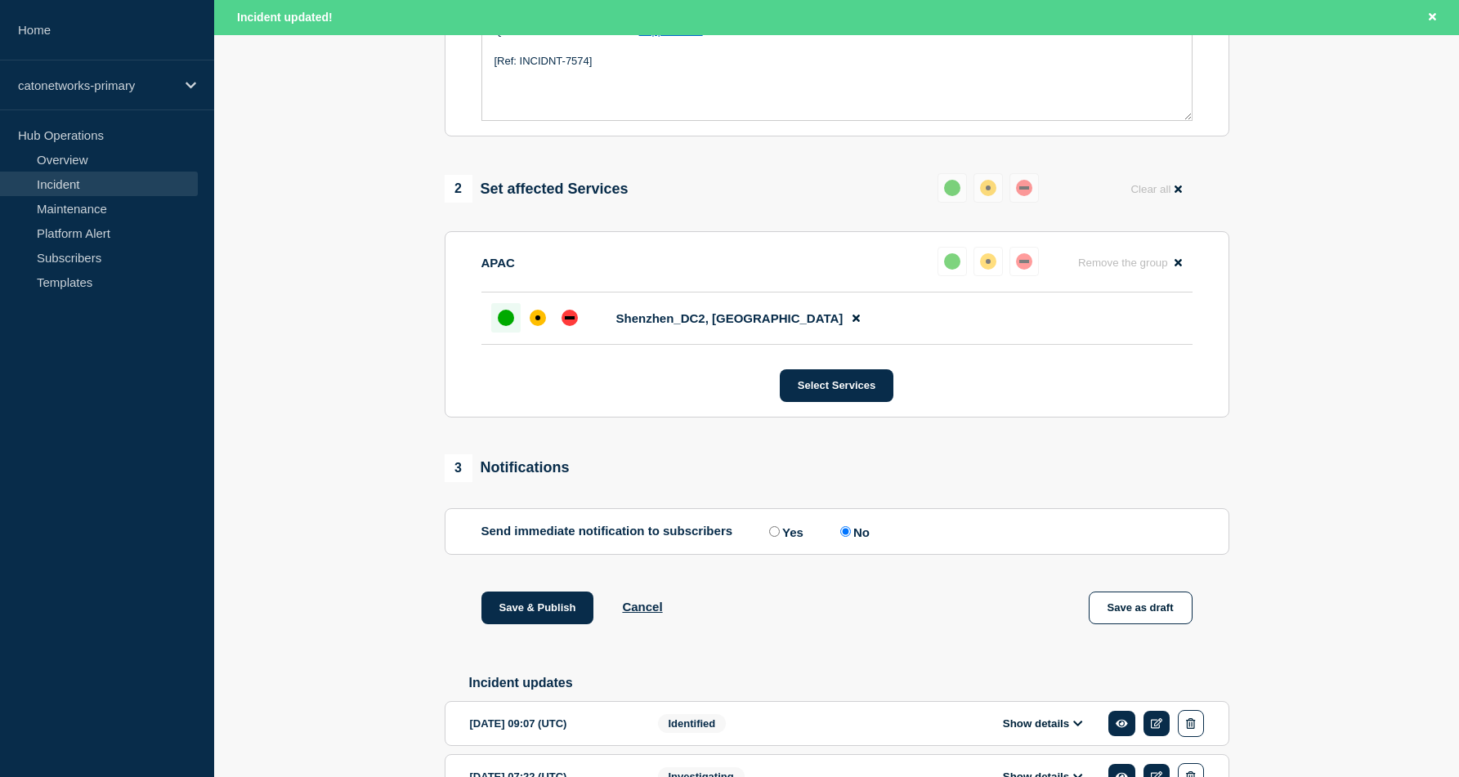
click at [771, 537] on input "Yes" at bounding box center [774, 531] width 11 height 11
radio input "true"
radio input "false"
click at [524, 624] on button "Save & Publish" at bounding box center [537, 608] width 113 height 33
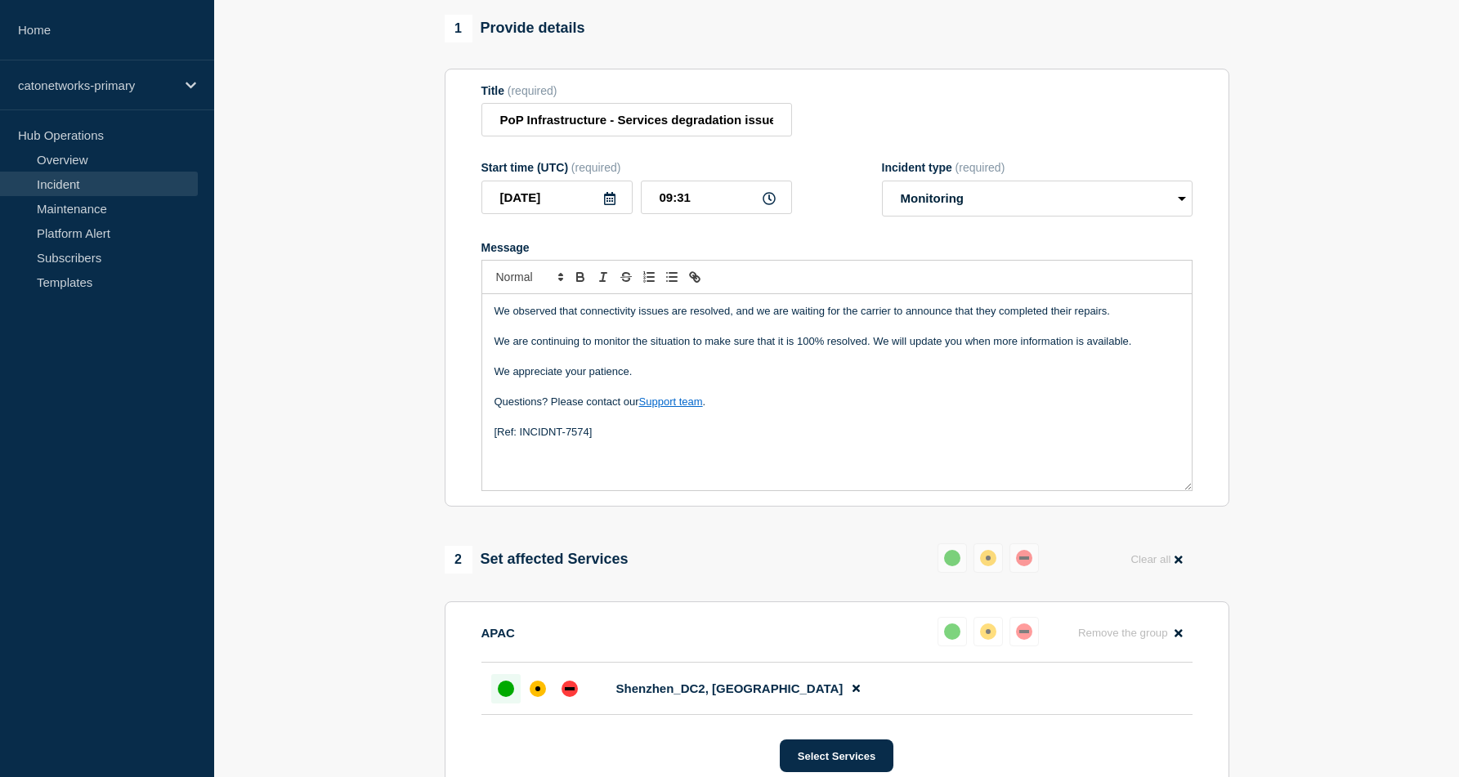
scroll to position [0, 0]
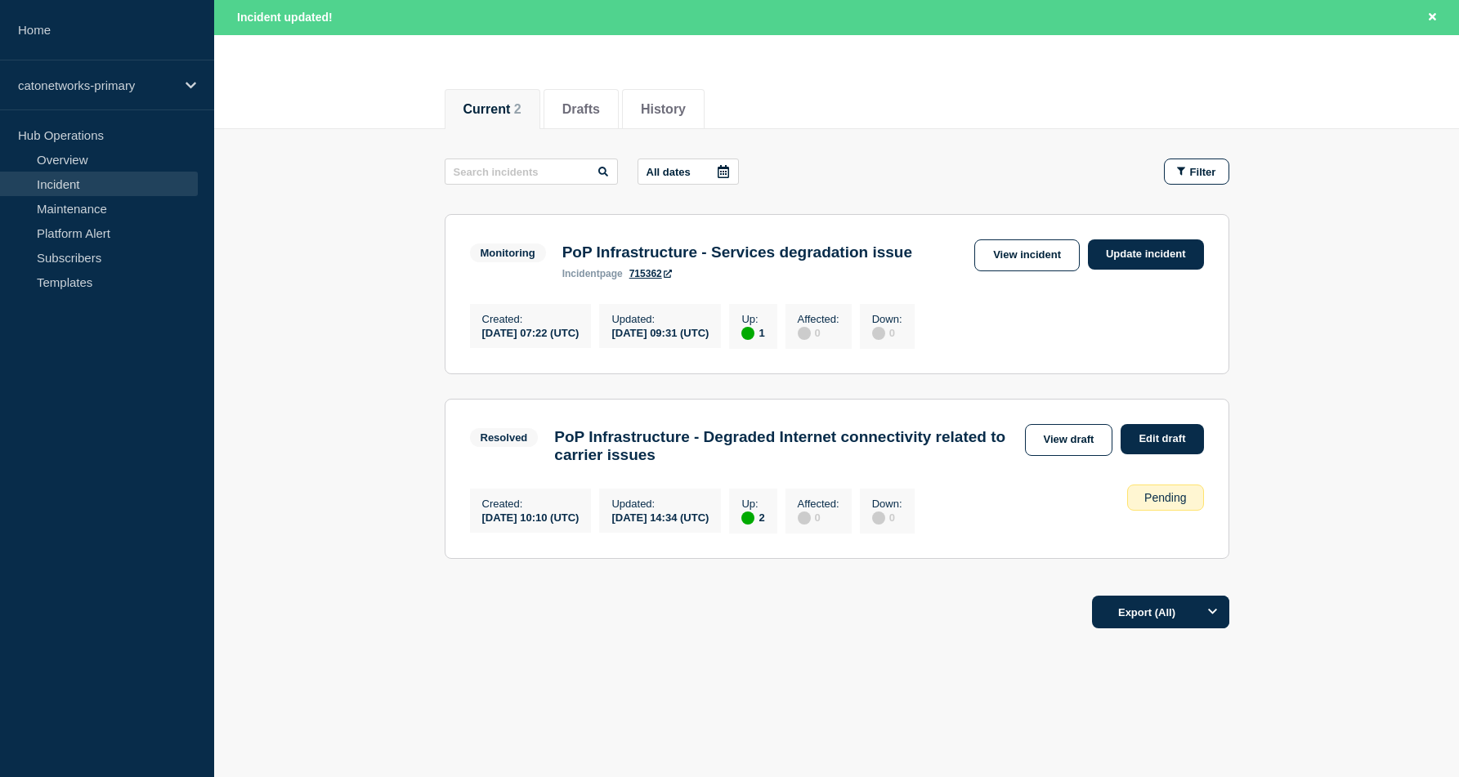
scroll to position [178, 0]
